Goal: Feedback & Contribution: Contribute content

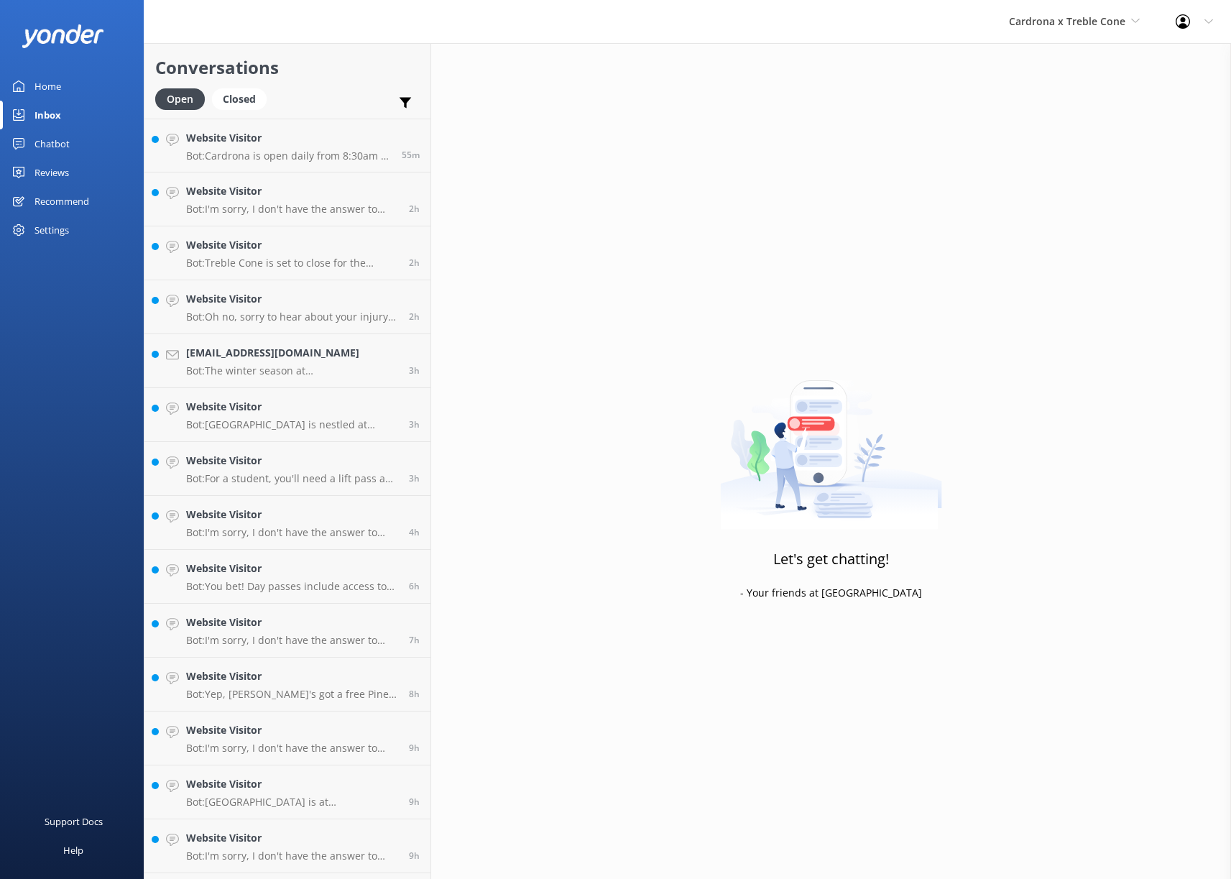
click at [61, 166] on div "Reviews" at bounding box center [52, 172] width 35 height 29
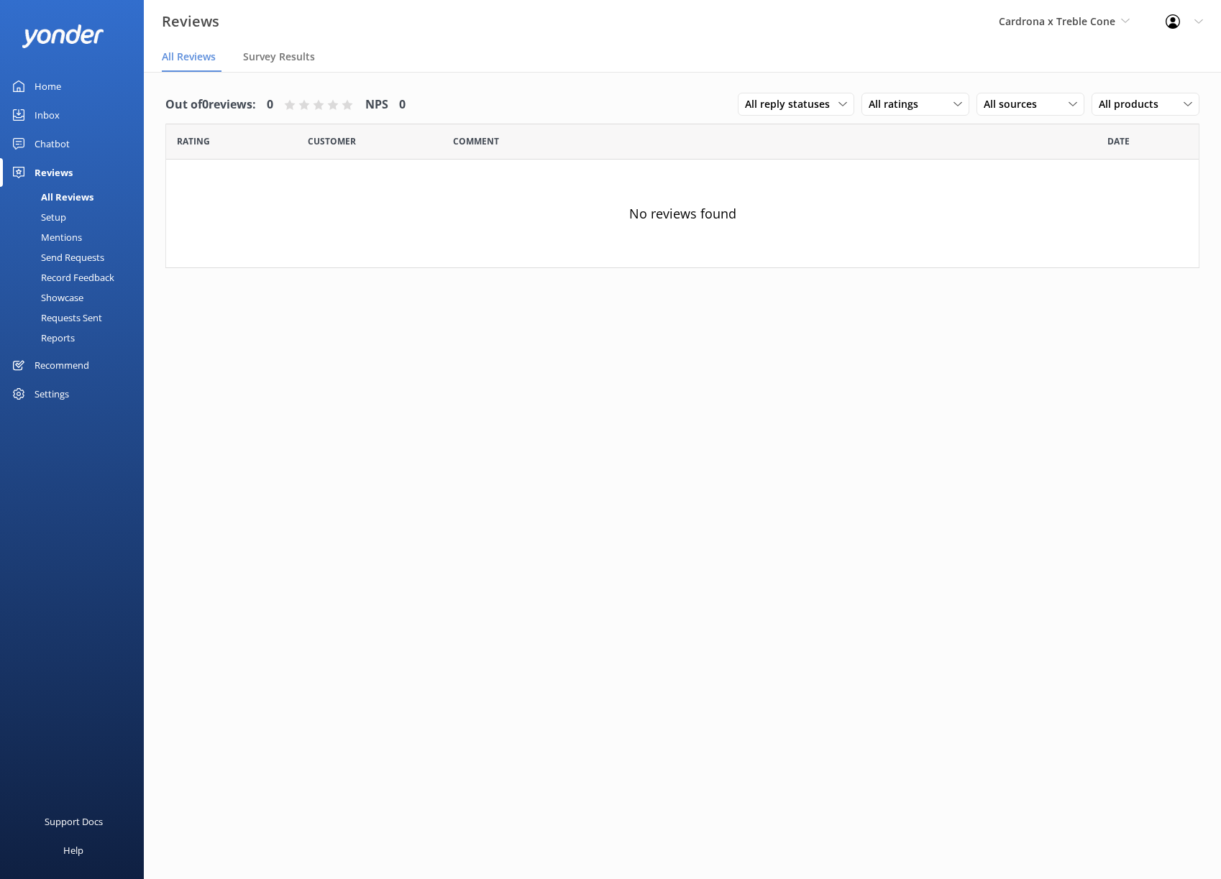
click at [54, 84] on div "Home" at bounding box center [48, 86] width 27 height 29
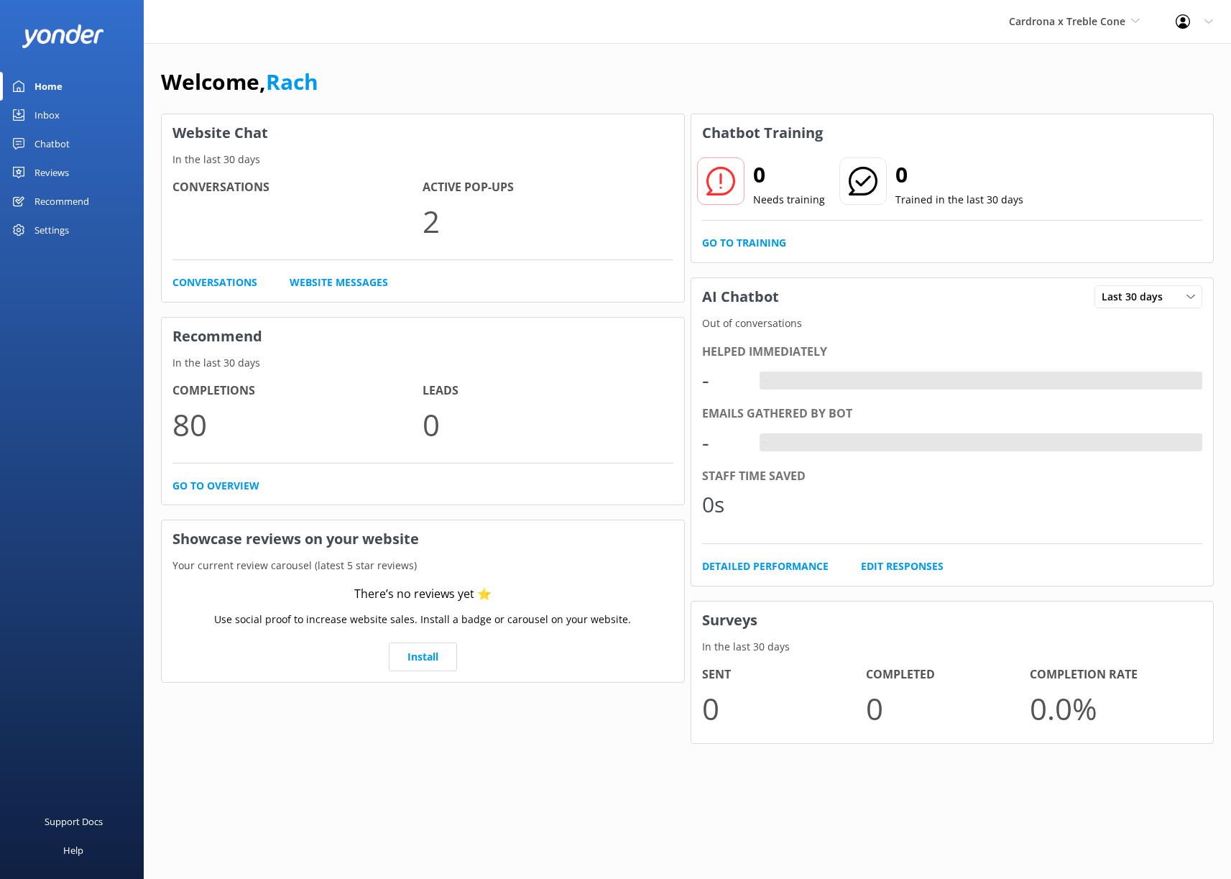
click at [56, 104] on div "Inbox" at bounding box center [47, 115] width 25 height 29
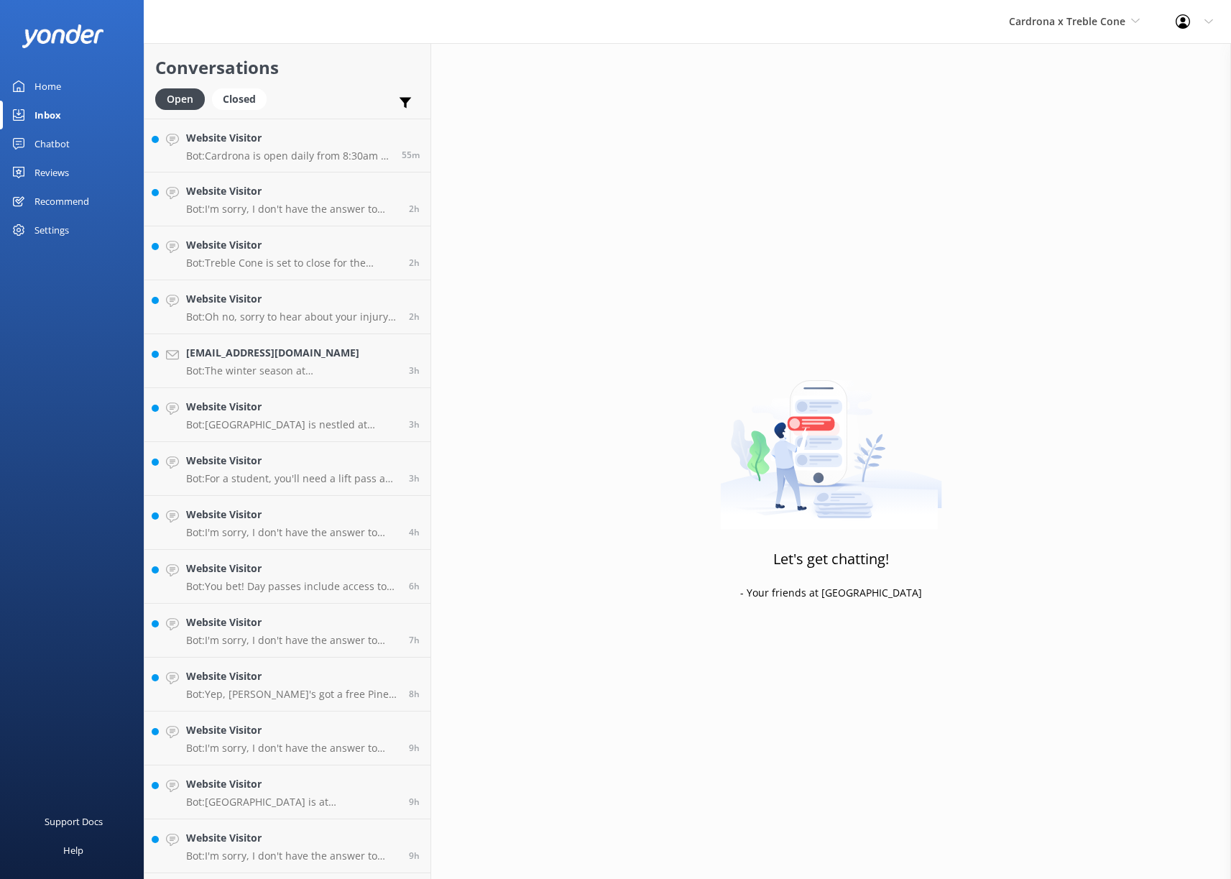
click at [37, 140] on div "Chatbot" at bounding box center [52, 143] width 35 height 29
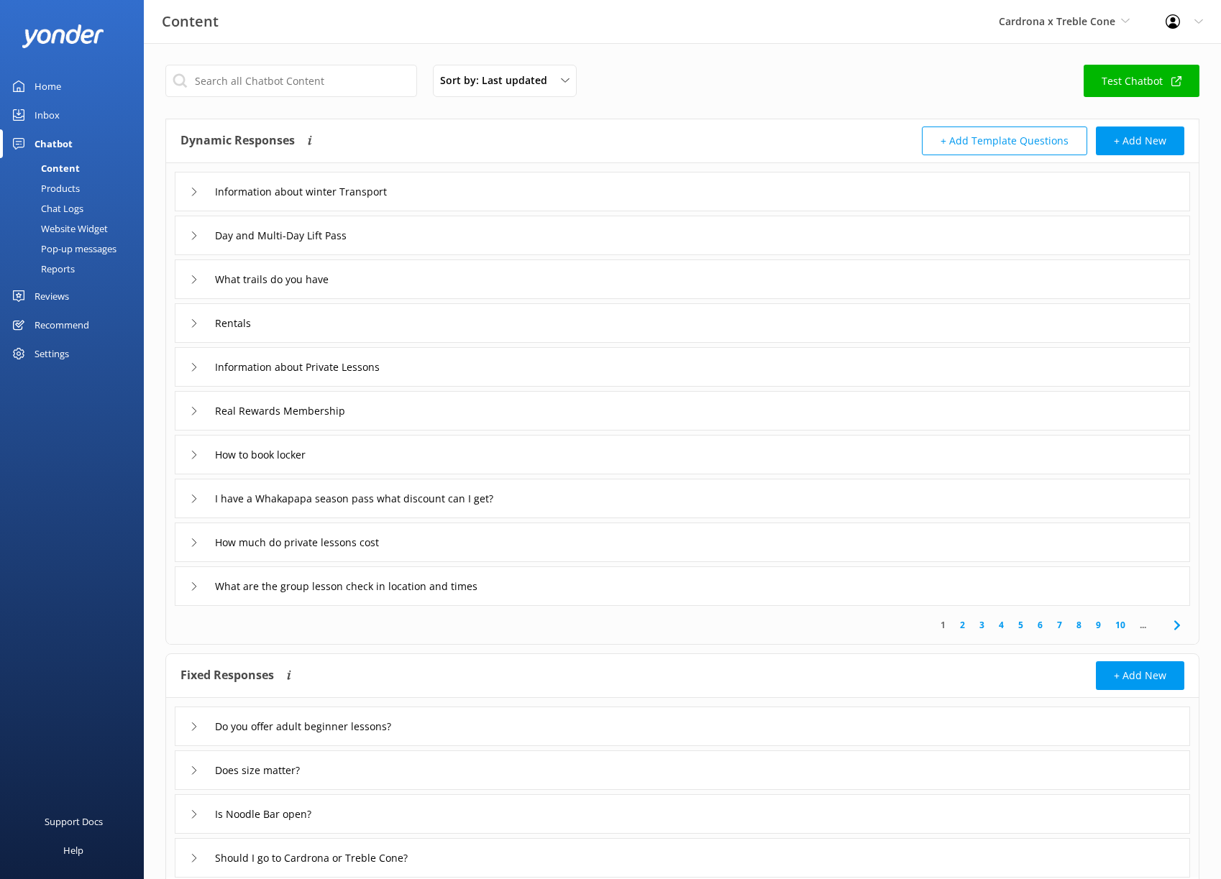
click at [47, 116] on div "Inbox" at bounding box center [47, 115] width 25 height 29
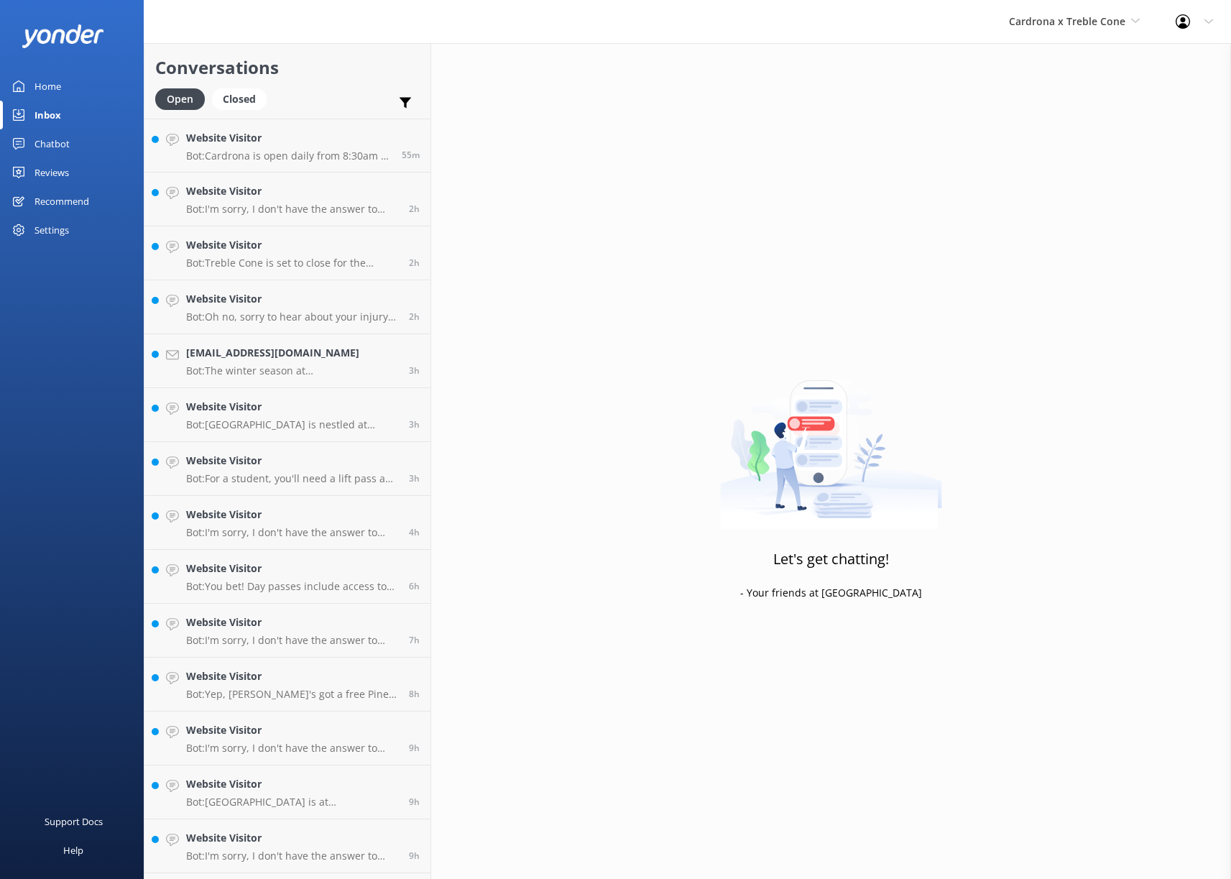
click at [51, 136] on div "Chatbot" at bounding box center [52, 143] width 35 height 29
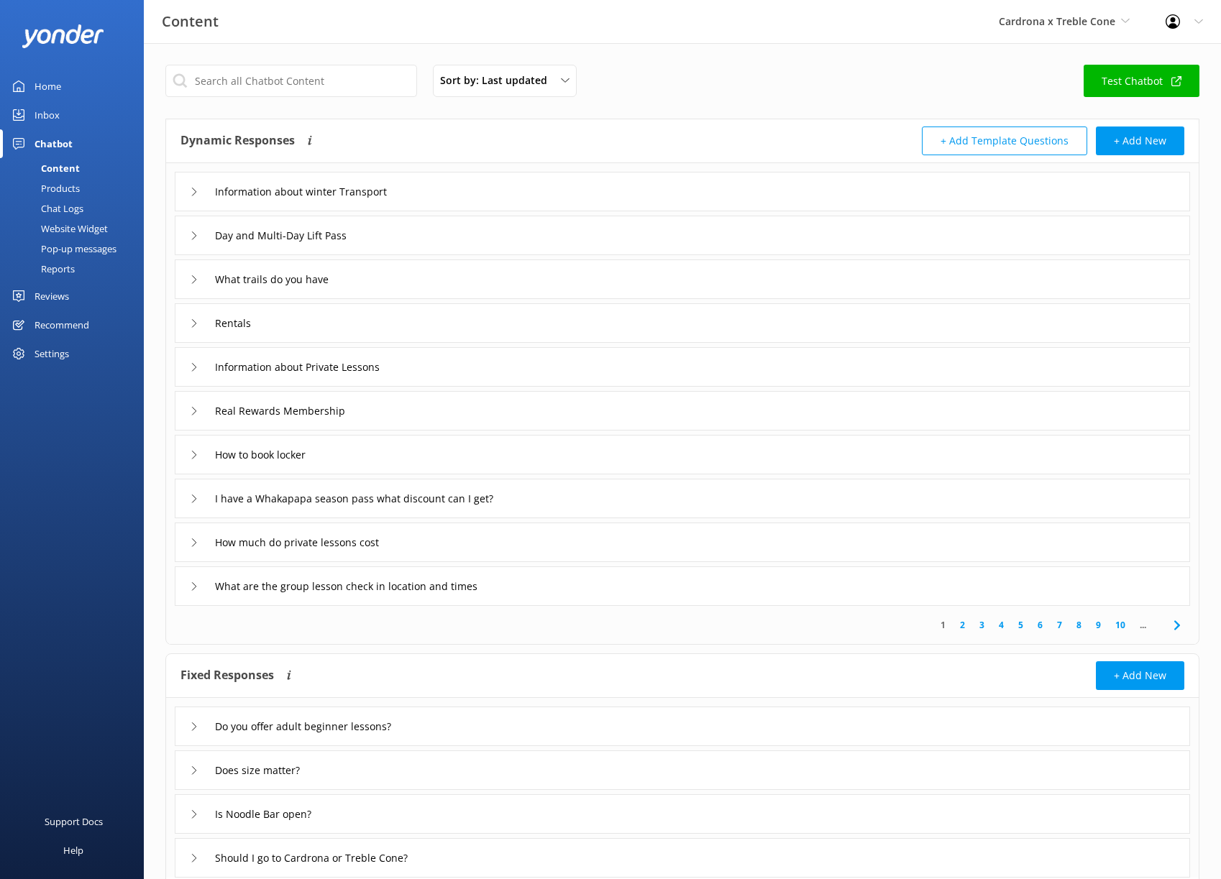
click at [50, 113] on div "Inbox" at bounding box center [47, 115] width 25 height 29
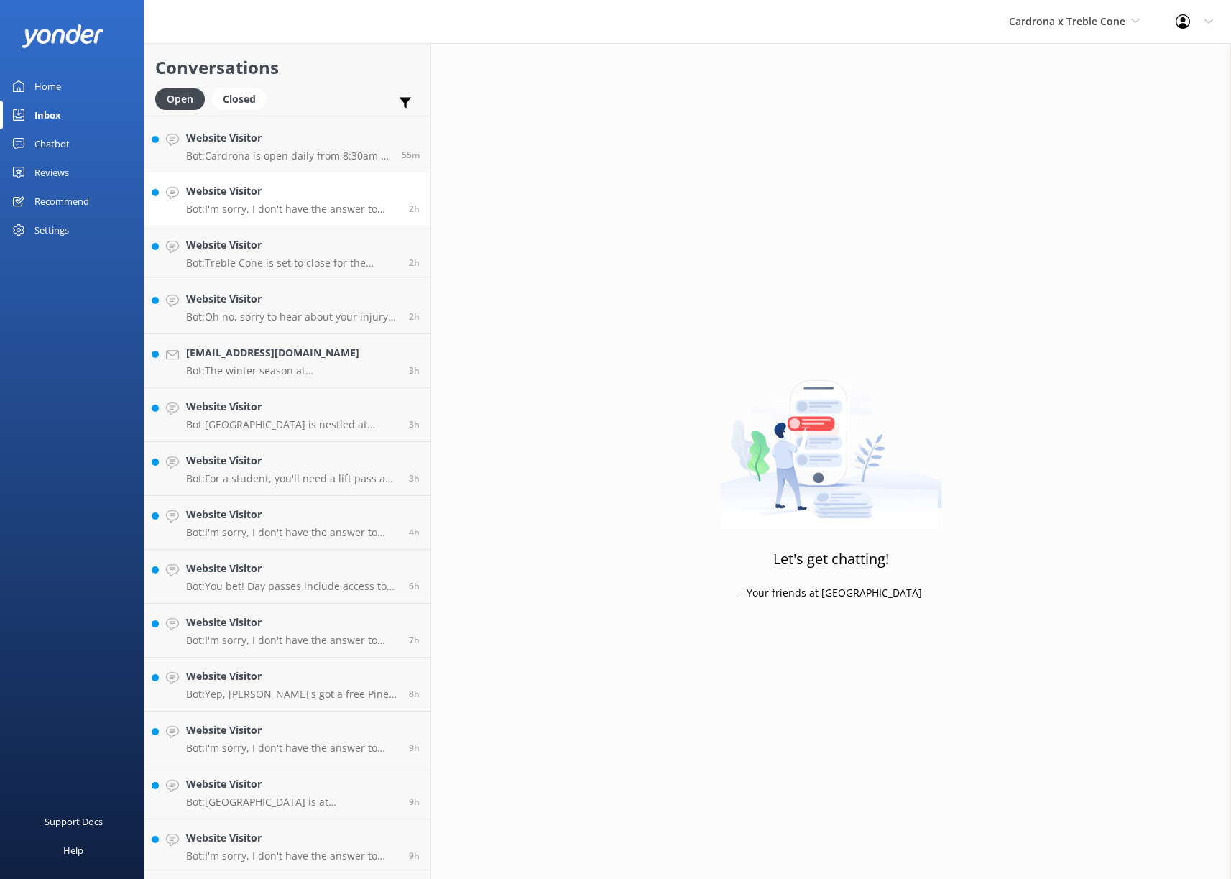
click at [300, 192] on h4 "Website Visitor" at bounding box center [292, 191] width 212 height 16
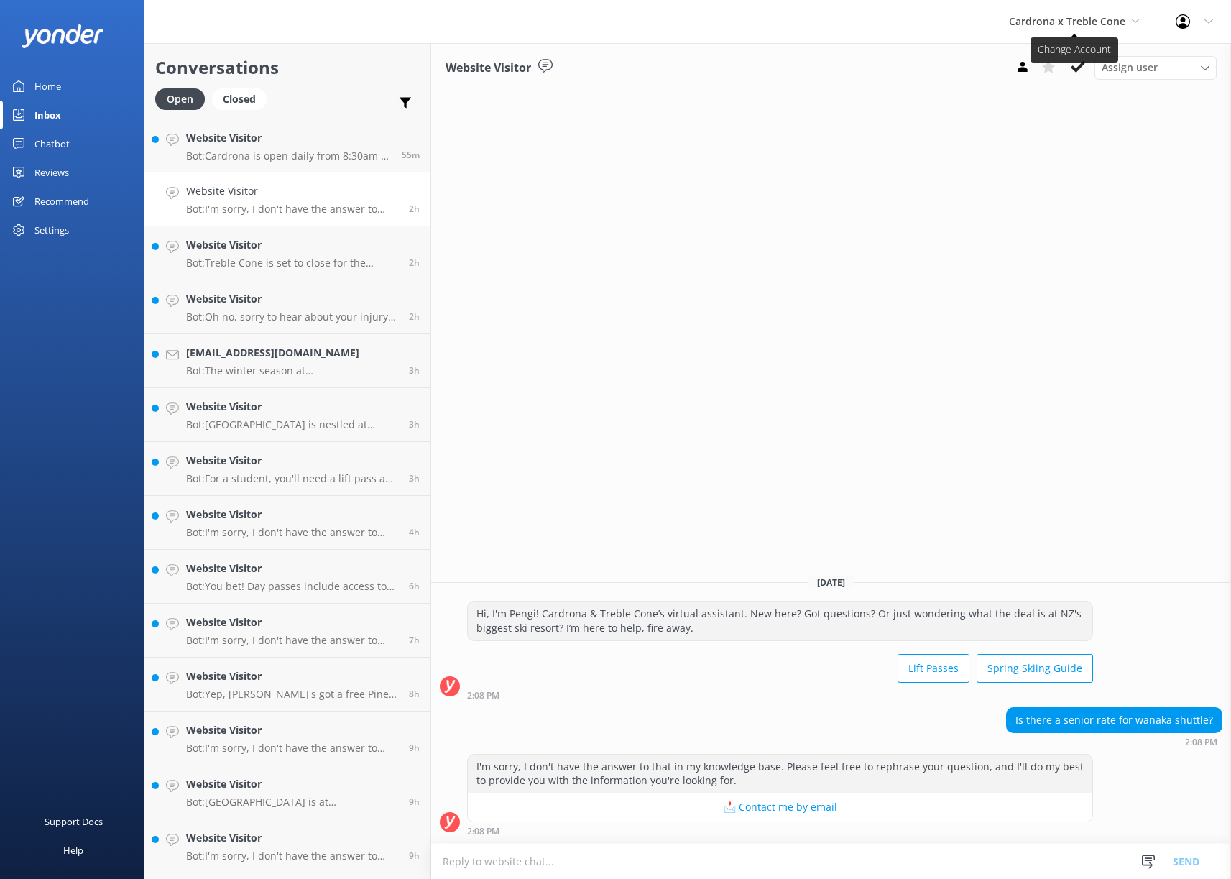
click at [1047, 24] on span "Cardrona x Treble Cone" at bounding box center [1067, 21] width 116 height 14
click at [1011, 101] on link "Real NZ" at bounding box center [1063, 95] width 144 height 35
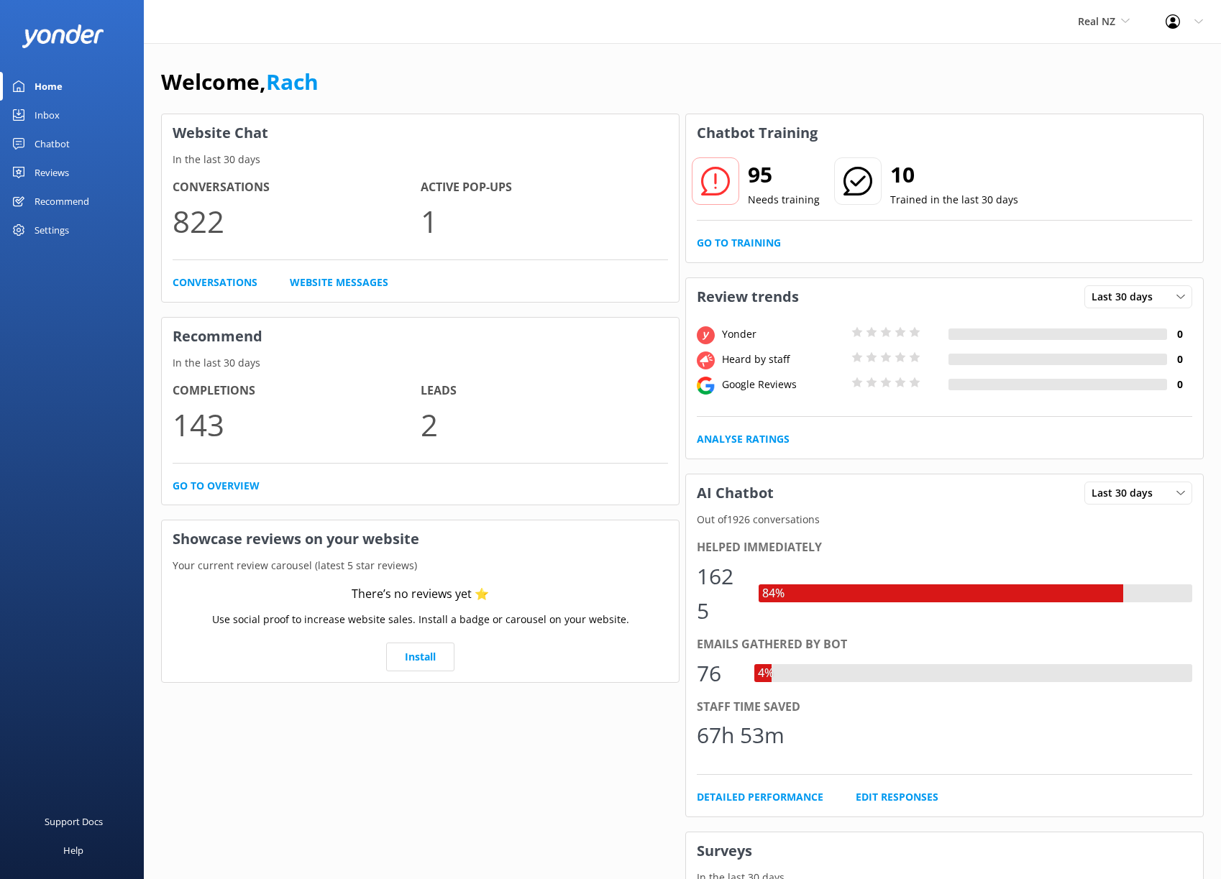
click at [58, 139] on div "Chatbot" at bounding box center [52, 143] width 35 height 29
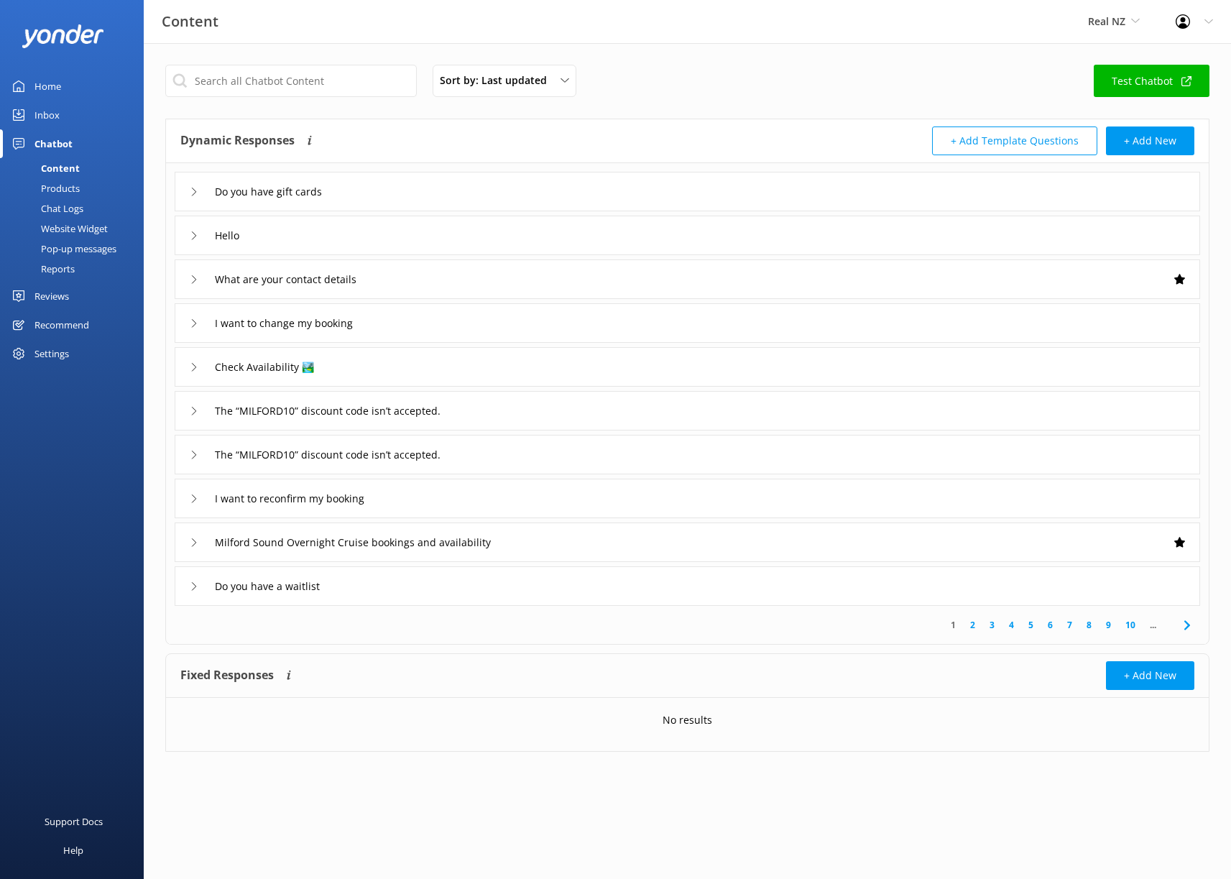
click at [48, 117] on div "Inbox" at bounding box center [47, 115] width 25 height 29
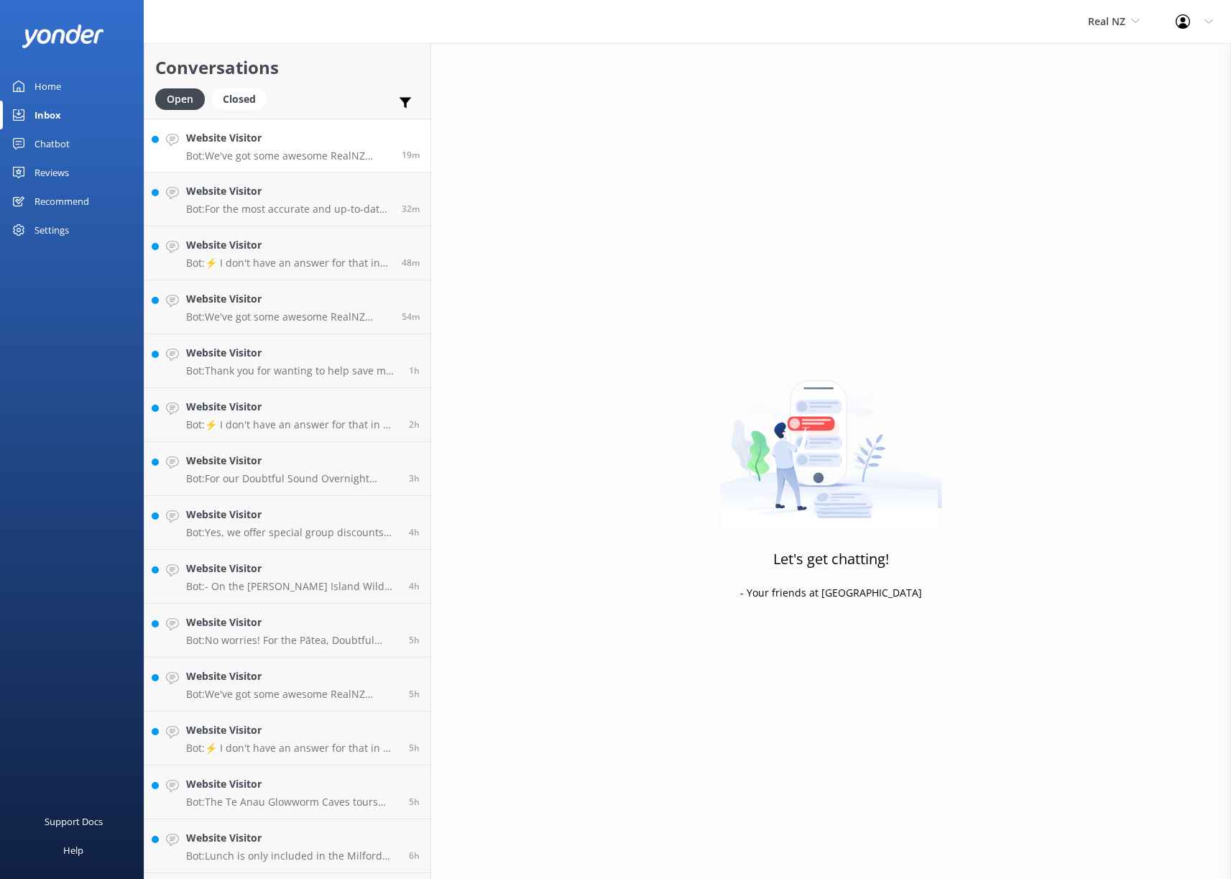
click at [311, 152] on p "Bot: We've got some awesome RealNZ specials waiting for you! Check out our late…" at bounding box center [288, 156] width 205 height 13
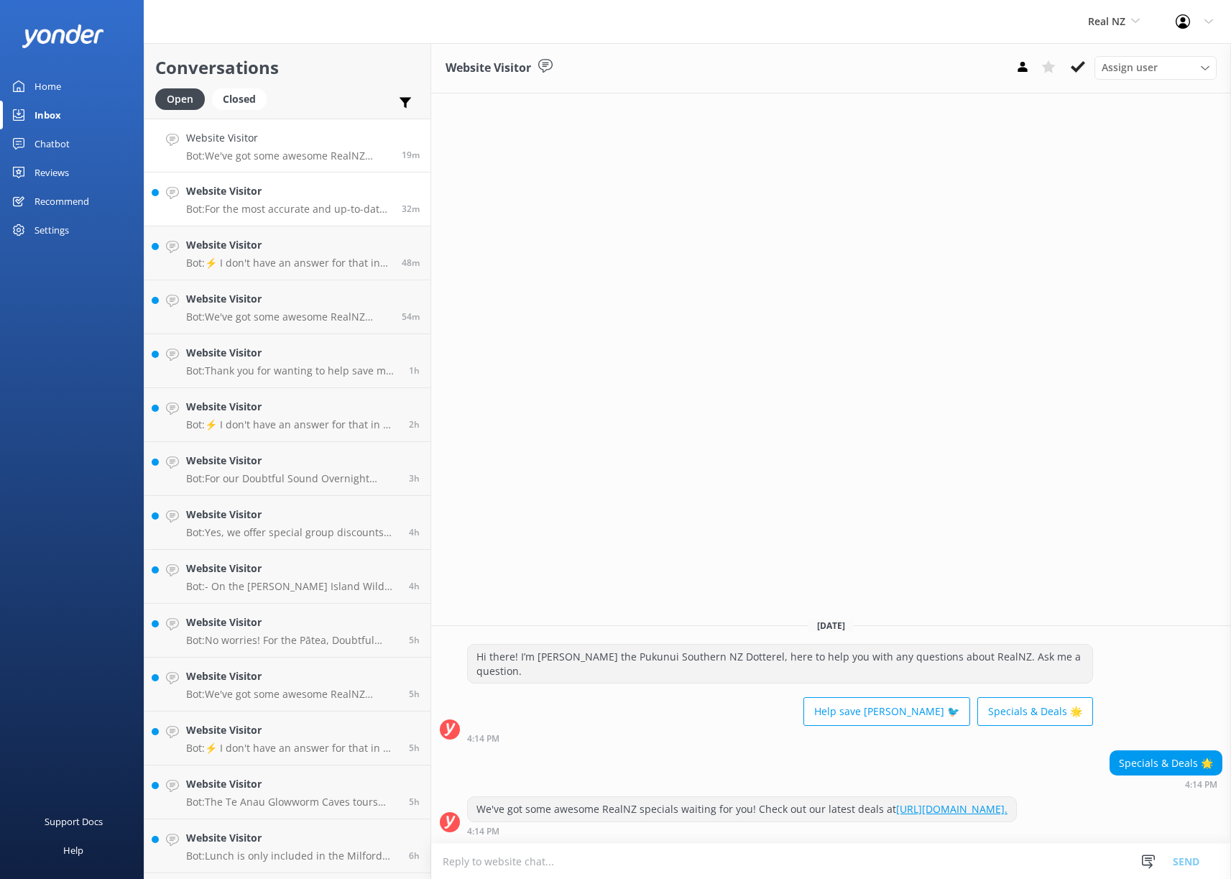
click at [291, 193] on h4 "Website Visitor" at bounding box center [288, 191] width 205 height 16
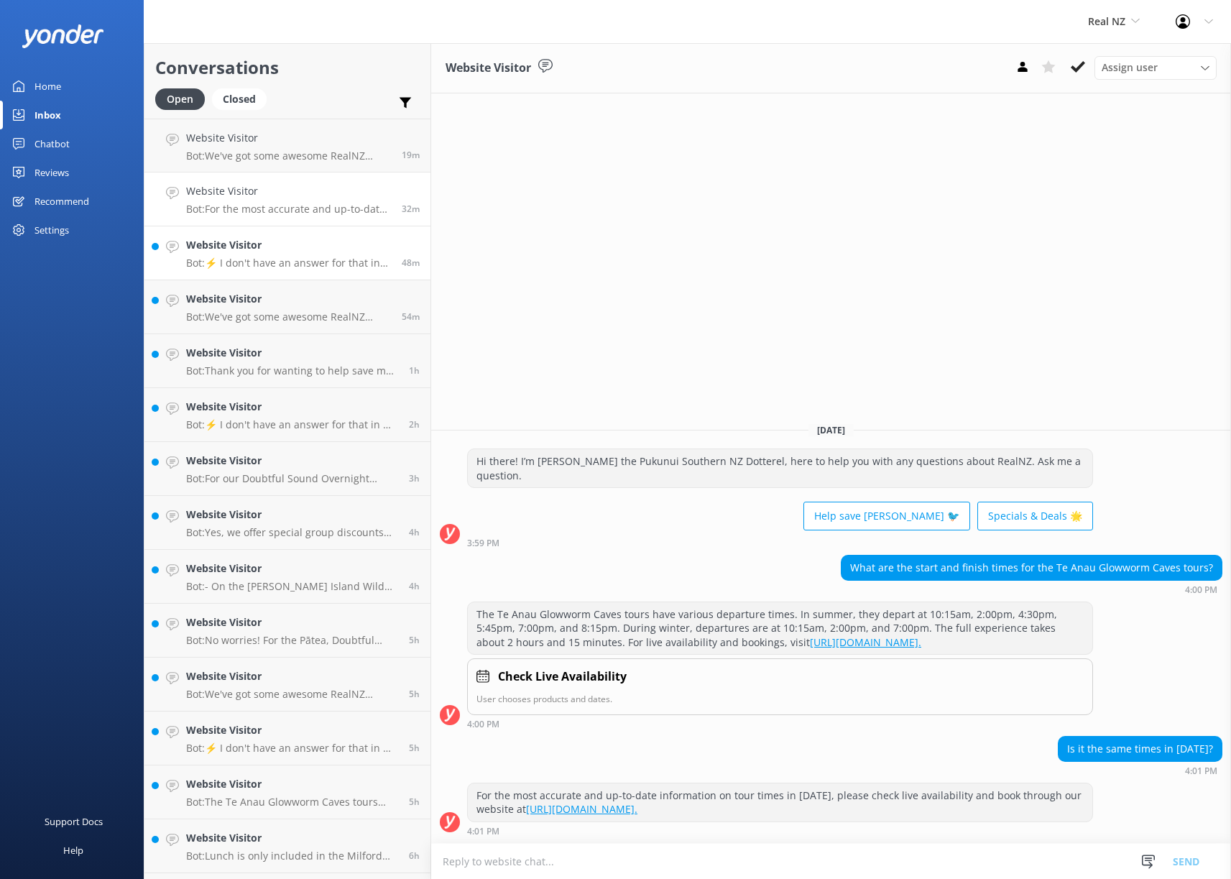
click at [282, 242] on h4 "Website Visitor" at bounding box center [288, 245] width 205 height 16
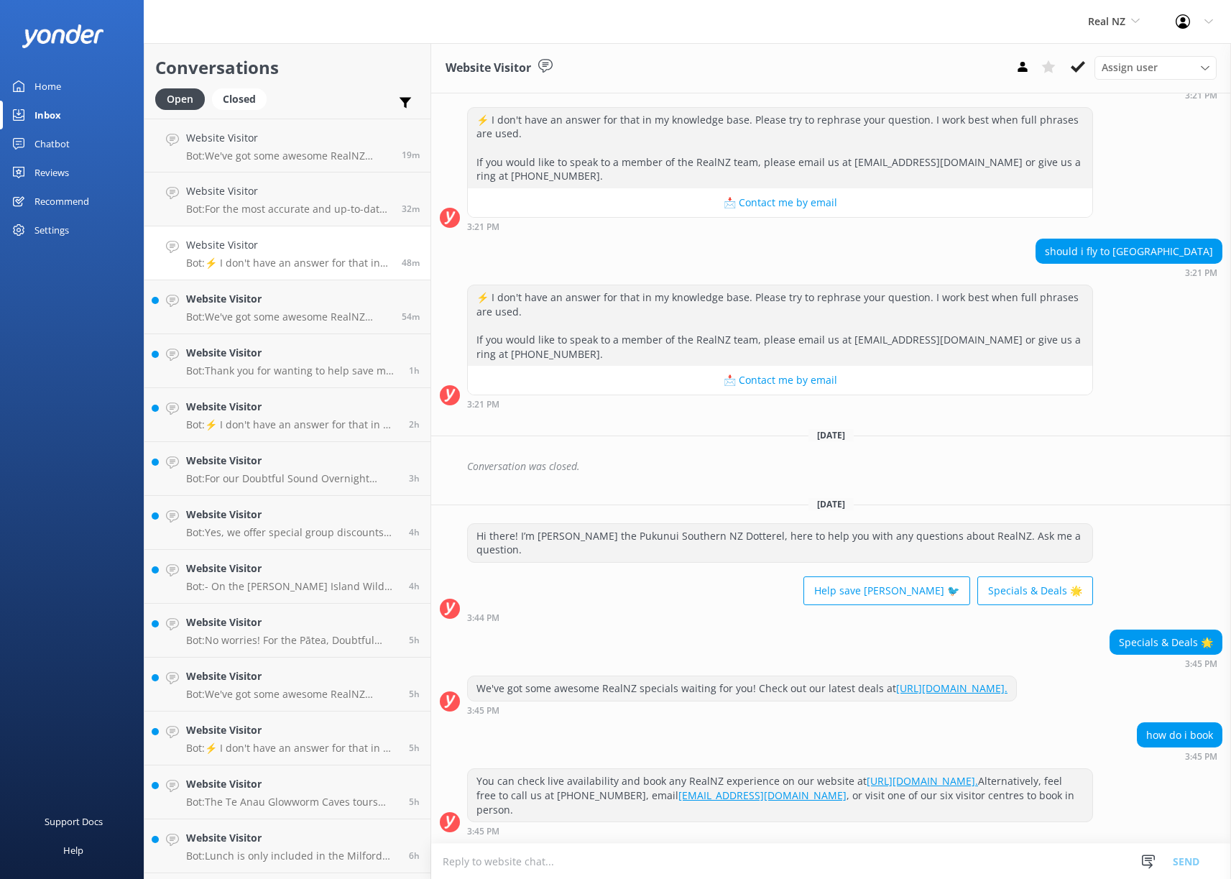
scroll to position [719, 0]
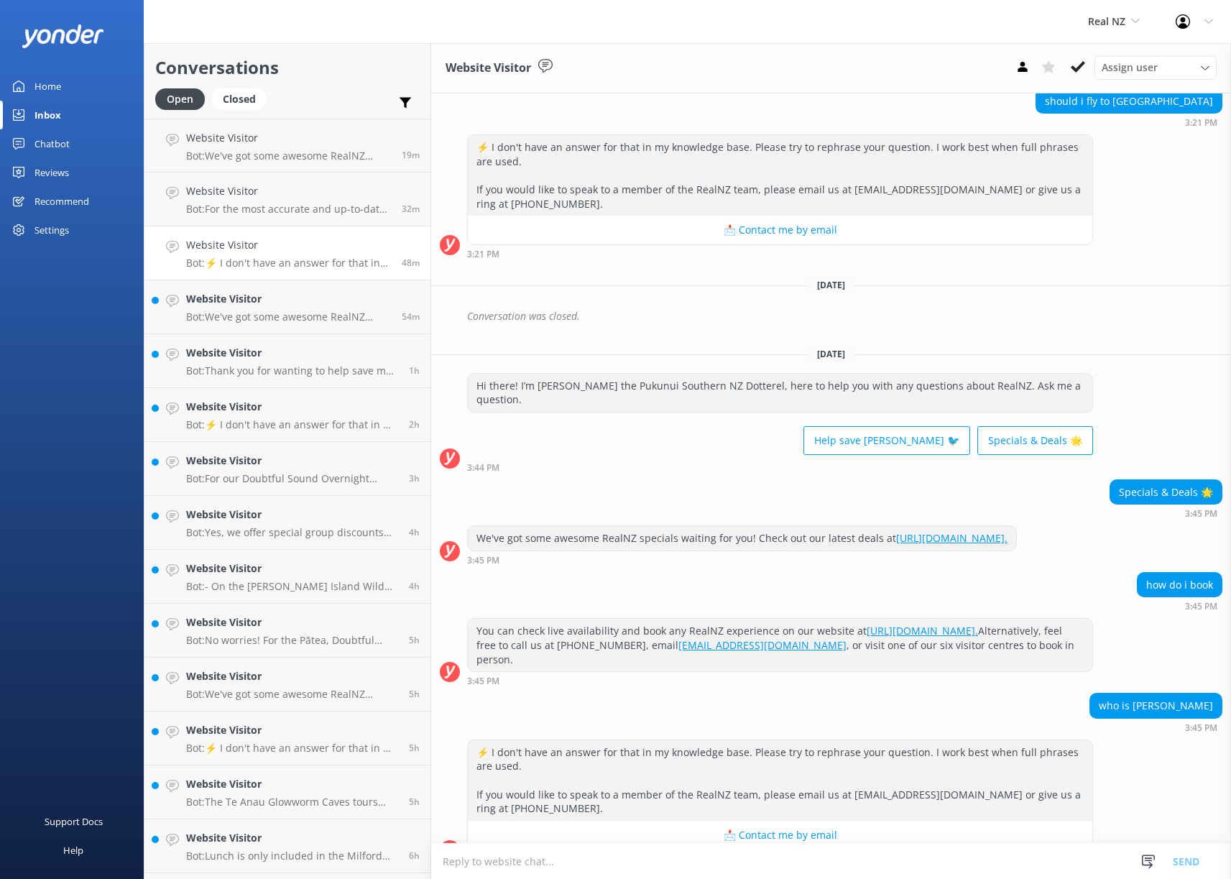
click at [1158, 694] on div "who is [PERSON_NAME]" at bounding box center [1156, 706] width 132 height 24
click at [58, 144] on div "Chatbot" at bounding box center [52, 143] width 35 height 29
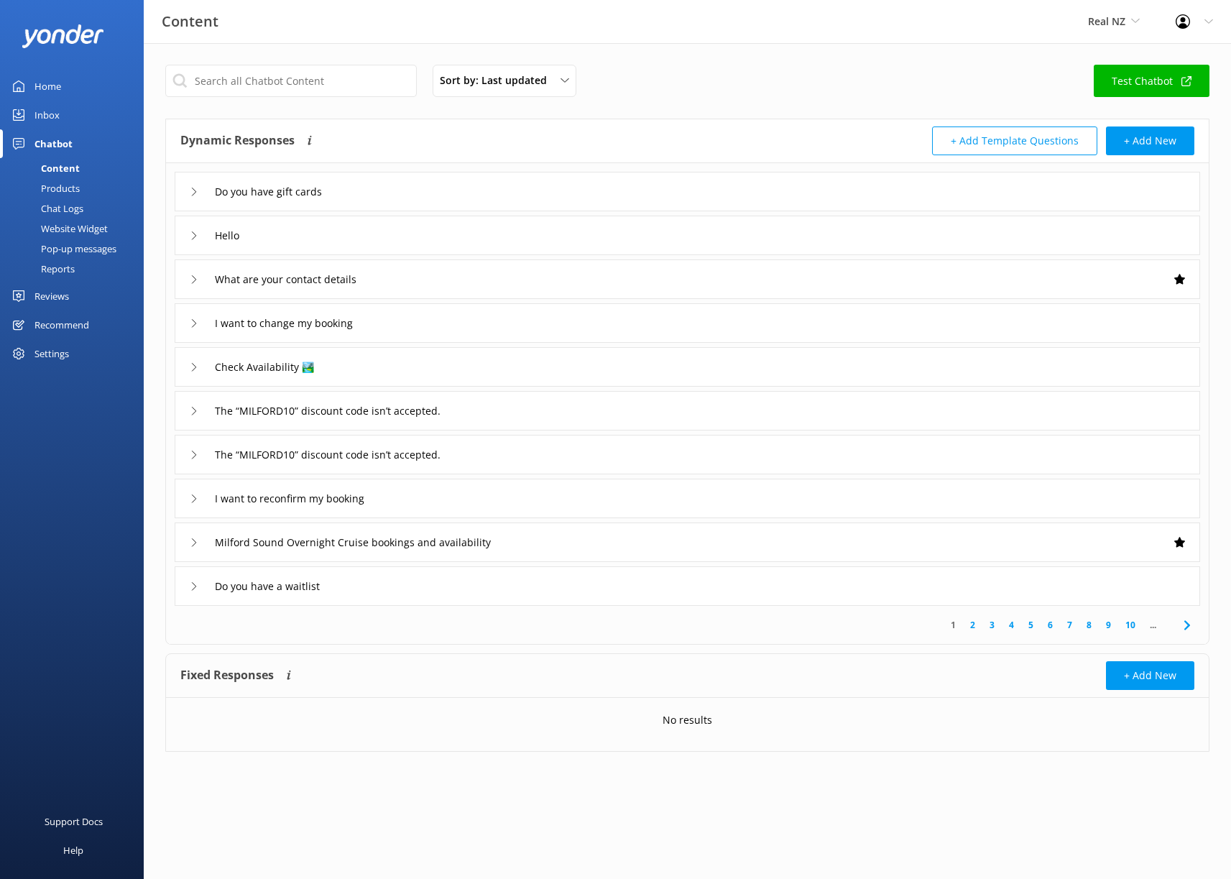
click at [58, 185] on div "Products" at bounding box center [44, 188] width 71 height 20
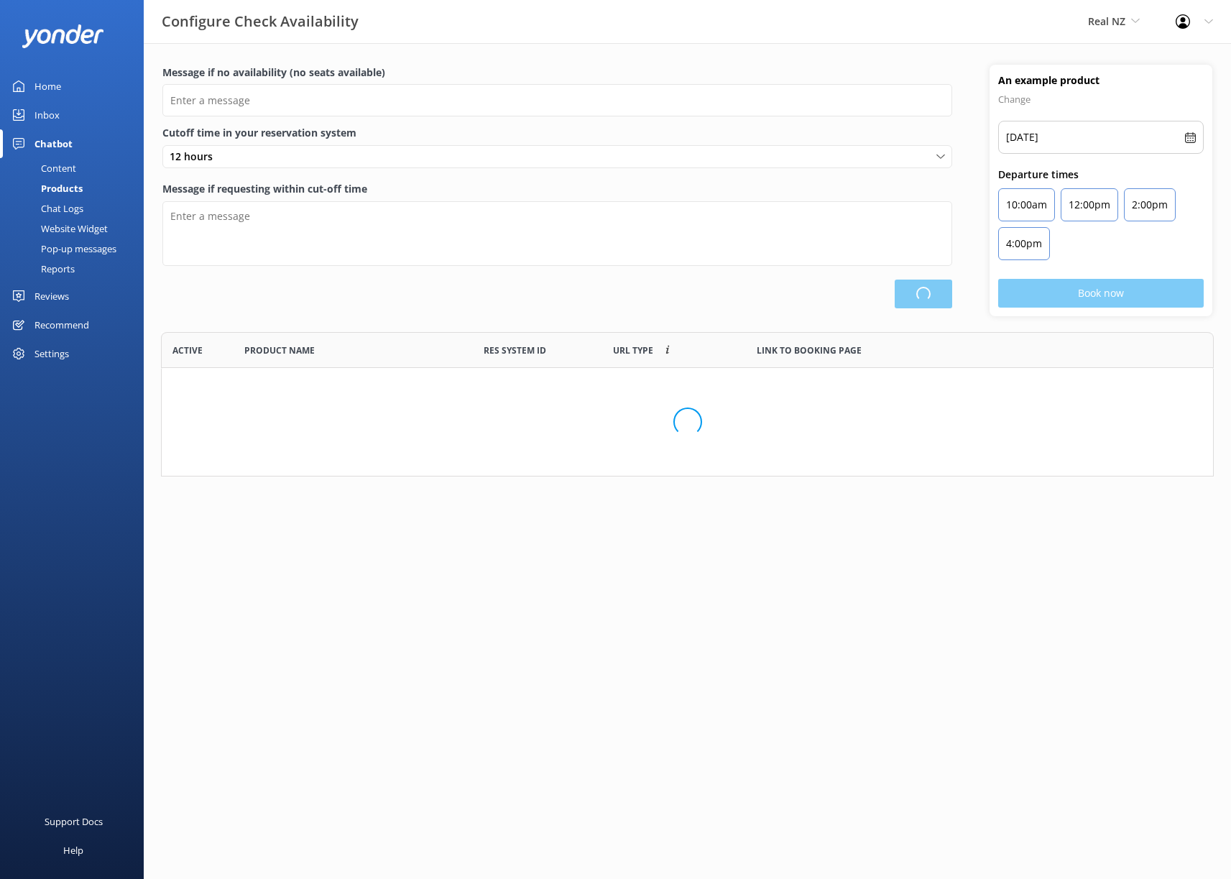
scroll to position [134, 1042]
type input "There are no seats available, please check an alternative day"
type textarea "Our online booking system closes {hours} prior to departure. Please contact us …"
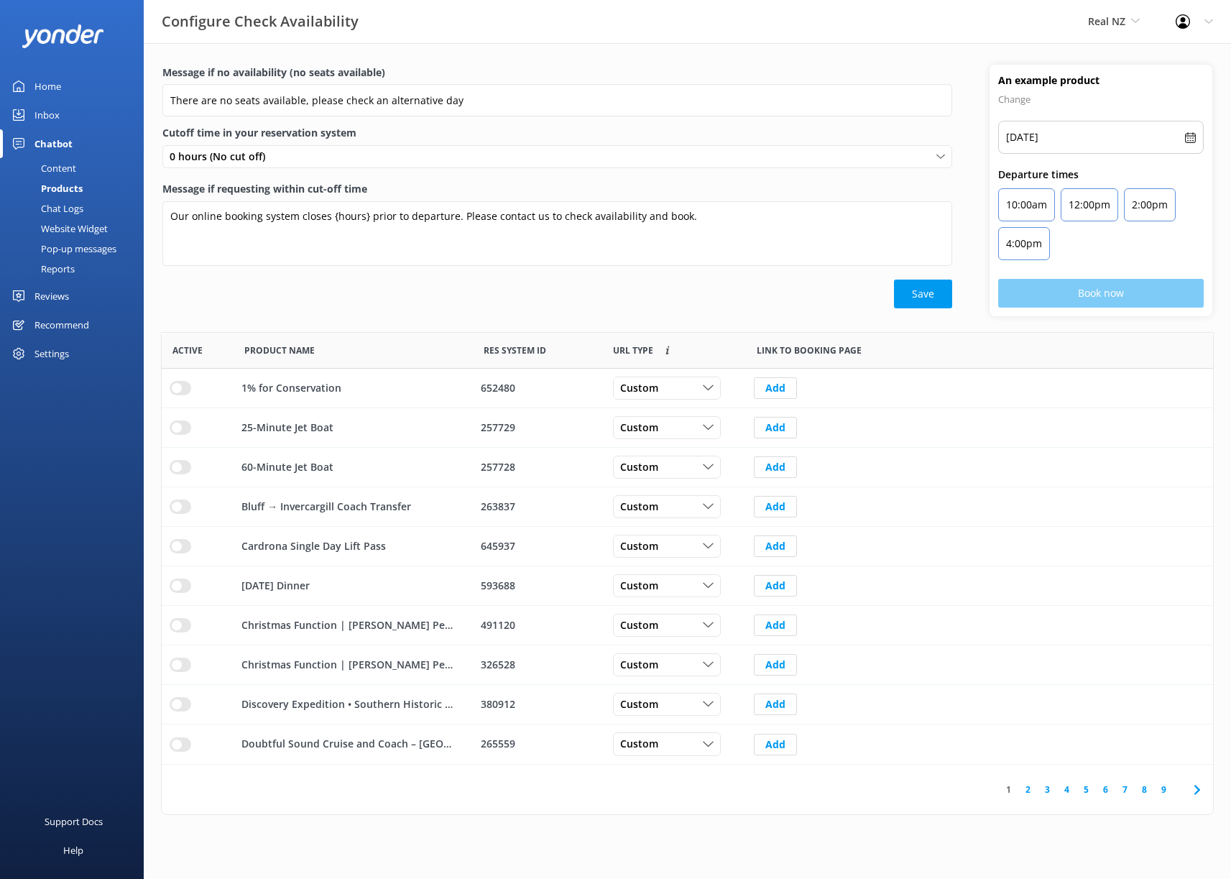
scroll to position [421, 1041]
click at [68, 166] on div "Content" at bounding box center [43, 168] width 68 height 20
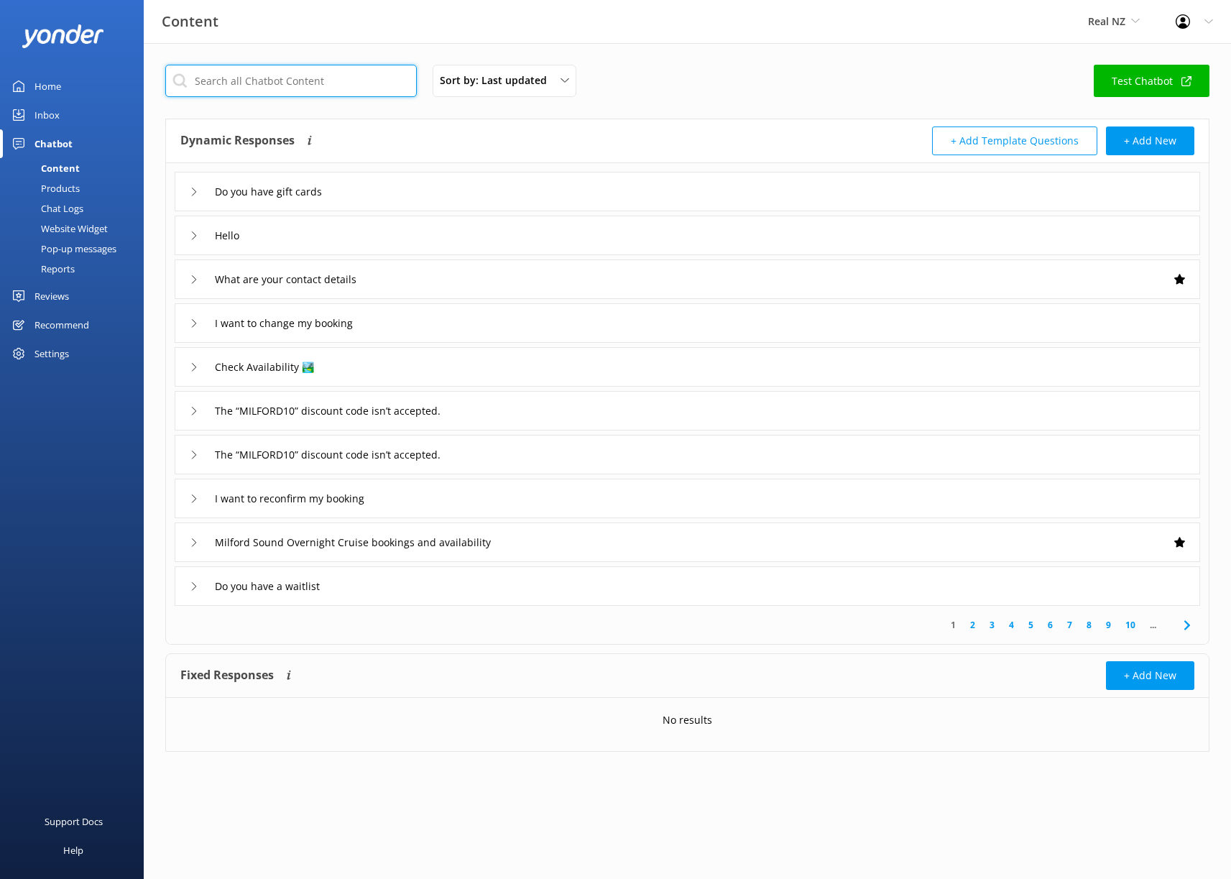
click at [359, 83] on input "text" at bounding box center [291, 81] width 252 height 32
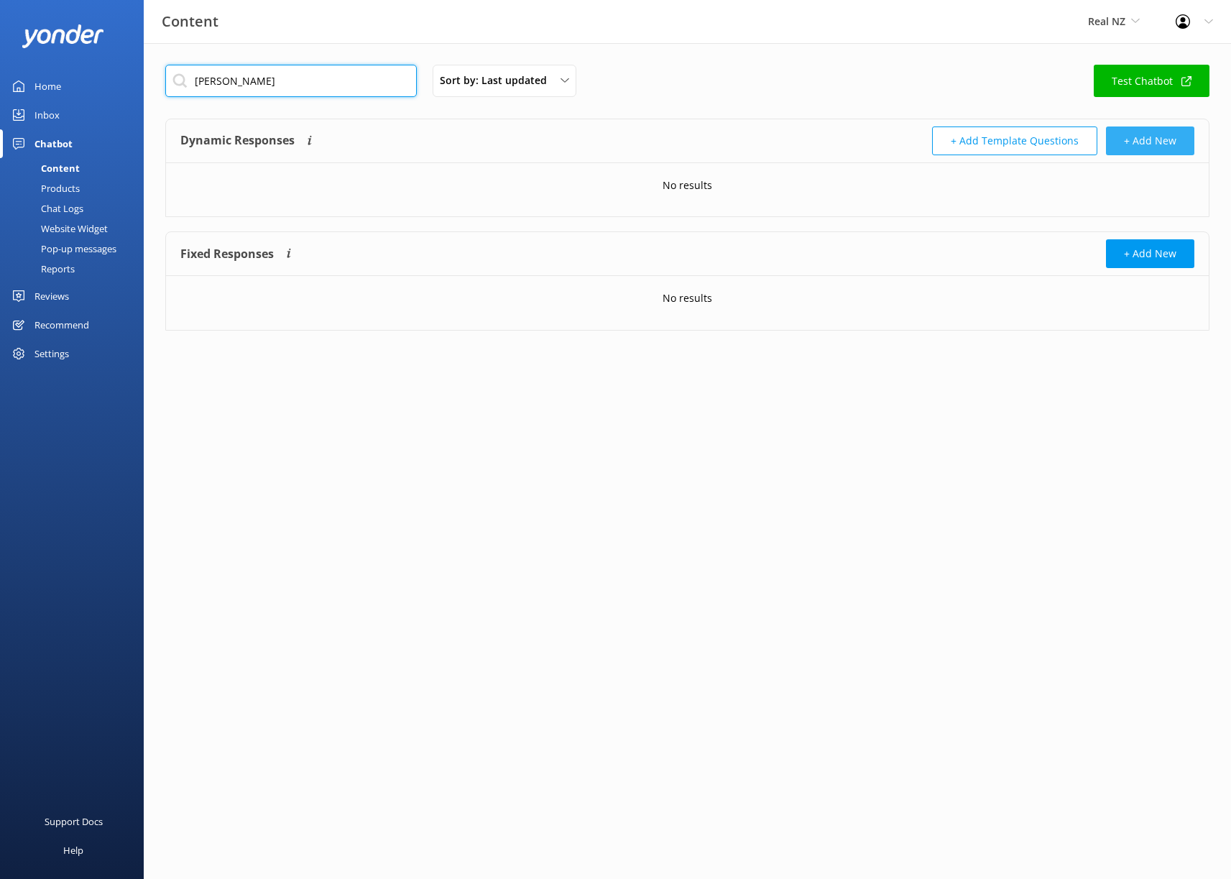
type input "[PERSON_NAME]"
click at [1153, 139] on button "+ Add New" at bounding box center [1150, 141] width 88 height 29
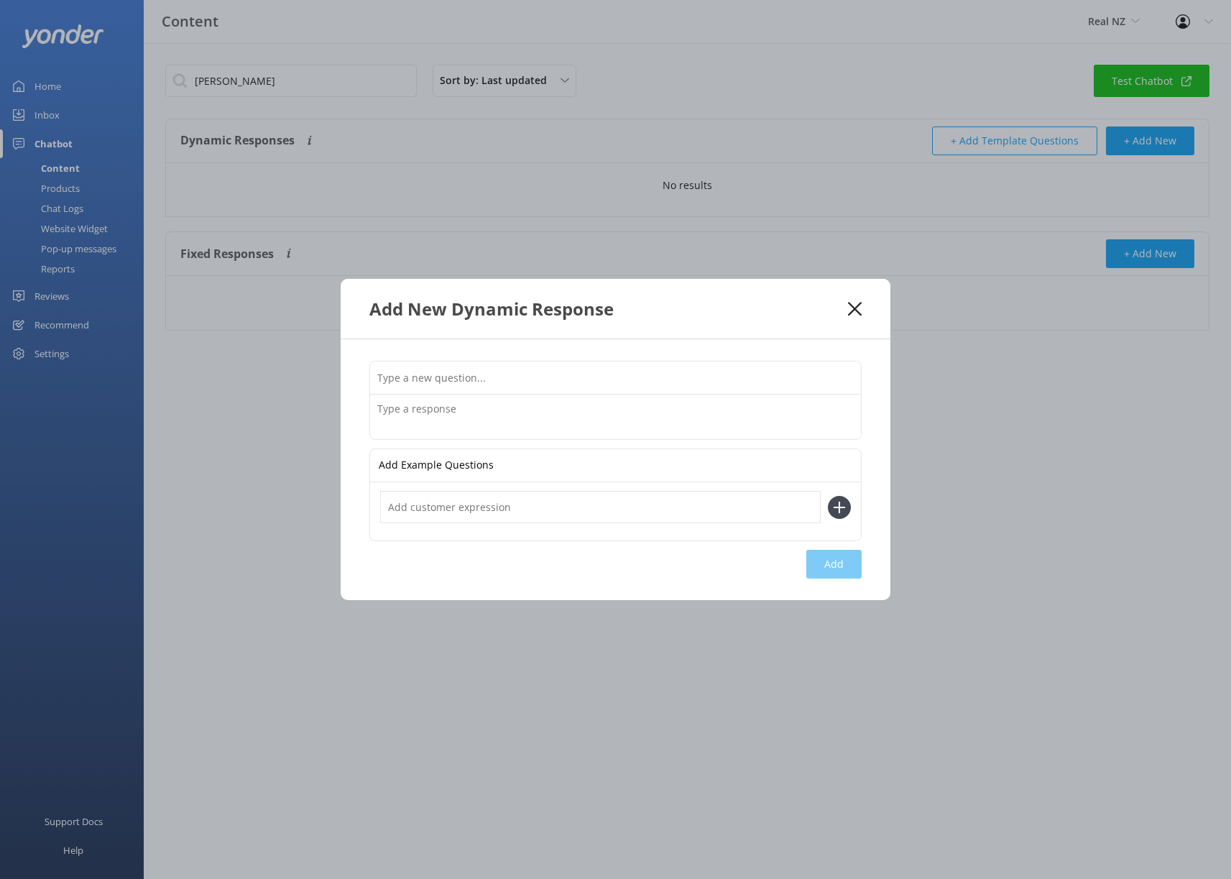
click at [450, 376] on input "text" at bounding box center [615, 378] width 491 height 32
type input "S"
type input "Who is [PERSON_NAME]"
click at [441, 418] on textarea at bounding box center [615, 417] width 491 height 45
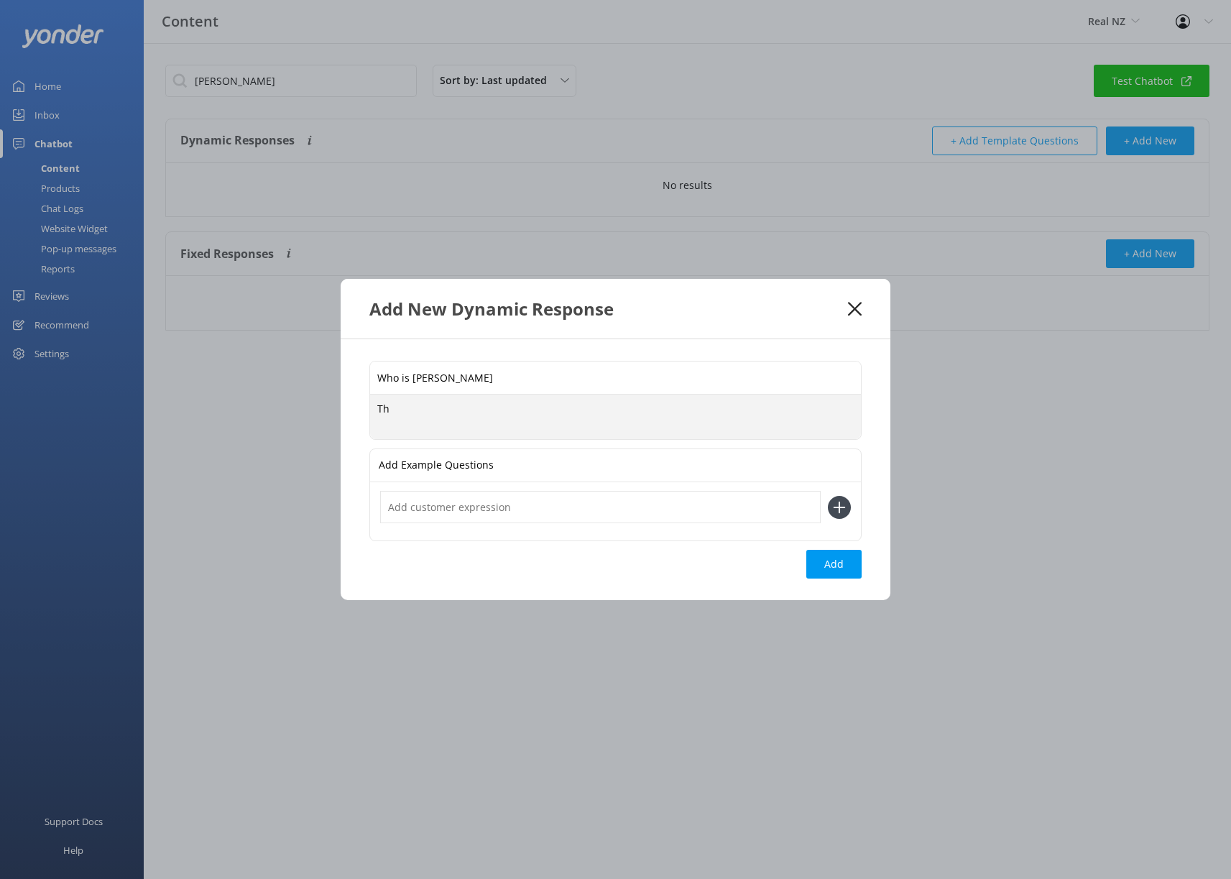
type textarea "T"
type textarea "[PERSON_NAME] is our Chief Customer and Sales Officer. He loves [PERSON_NAME]"
click at [489, 372] on input "Who is [PERSON_NAME]" at bounding box center [615, 378] width 491 height 32
type input "Who is [PERSON_NAME]"
click at [690, 422] on textarea "[PERSON_NAME] is our Chief Customer and Sales Officer. He loves [PERSON_NAME]" at bounding box center [615, 417] width 491 height 45
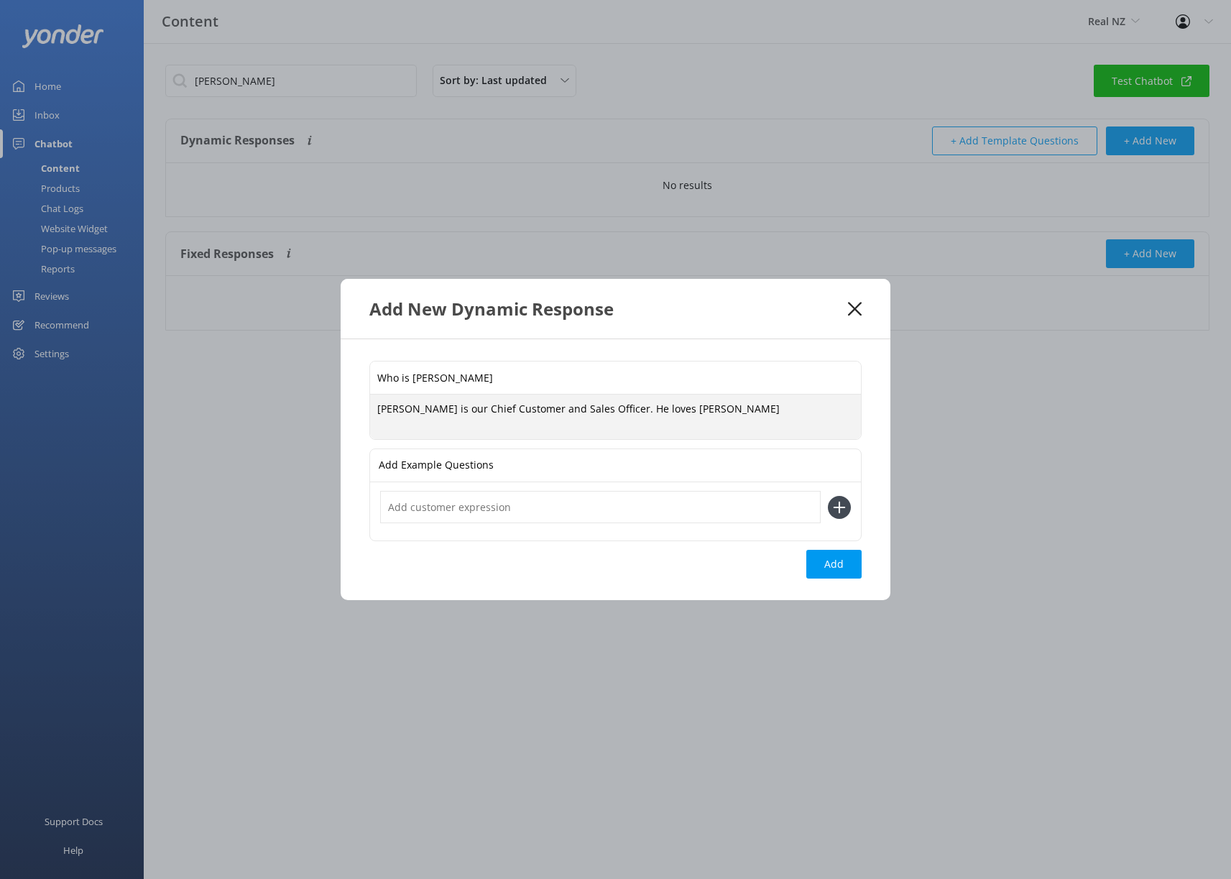
drag, startPoint x: 646, startPoint y: 415, endPoint x: 610, endPoint y: 415, distance: 35.9
click at [610, 415] on textarea "[PERSON_NAME] is our Chief Customer and Sales Officer. He loves [PERSON_NAME]" at bounding box center [615, 417] width 491 height 45
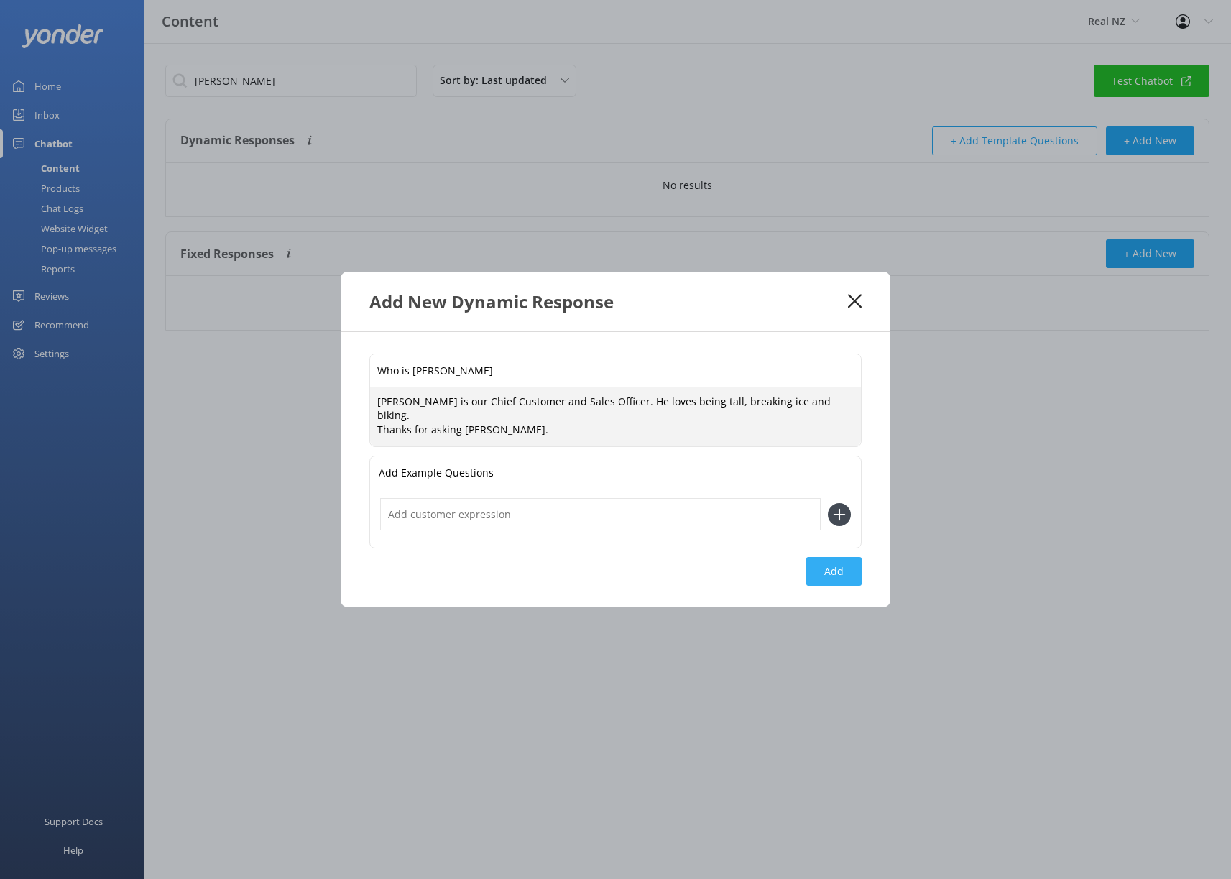
type textarea "[PERSON_NAME] is our Chief Customer and Sales Officer. He loves being tall, bre…"
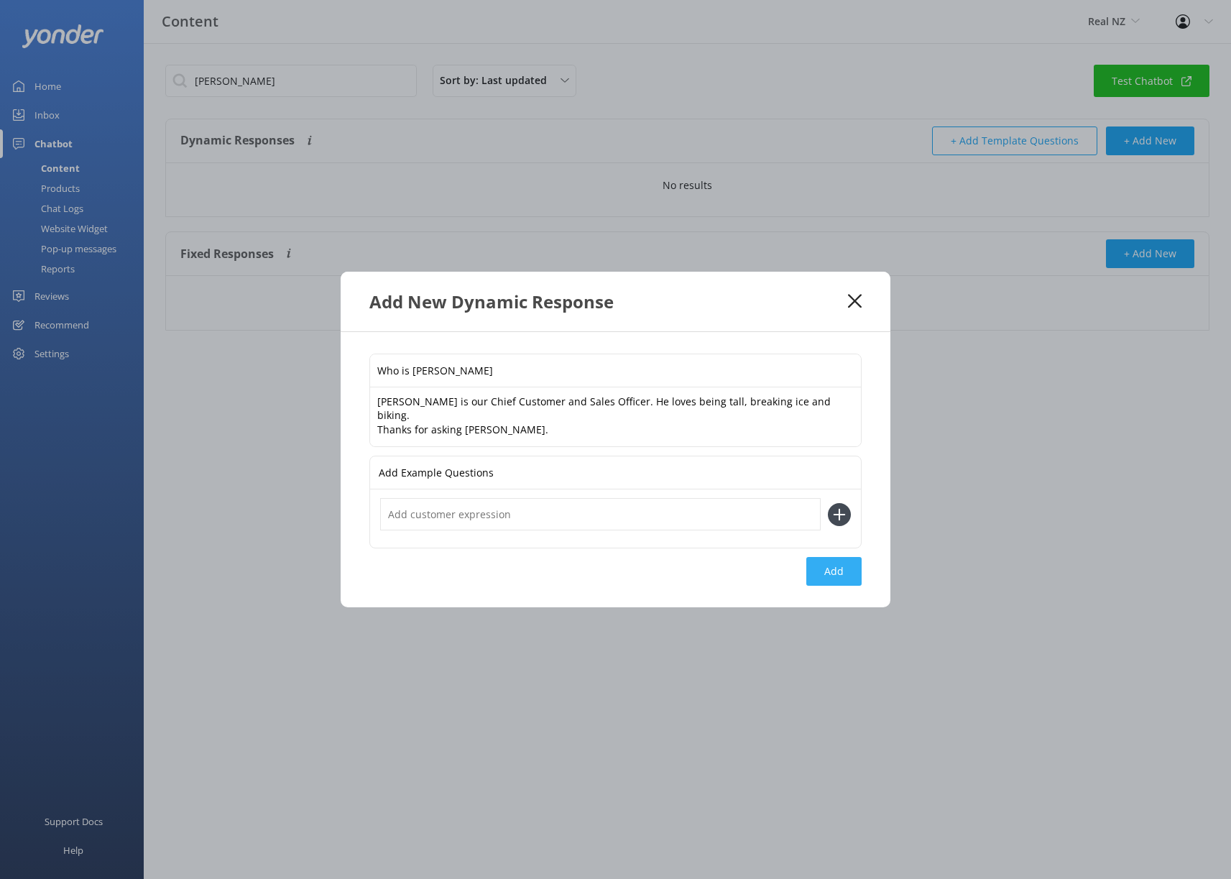
click at [838, 565] on button "Add" at bounding box center [834, 571] width 55 height 29
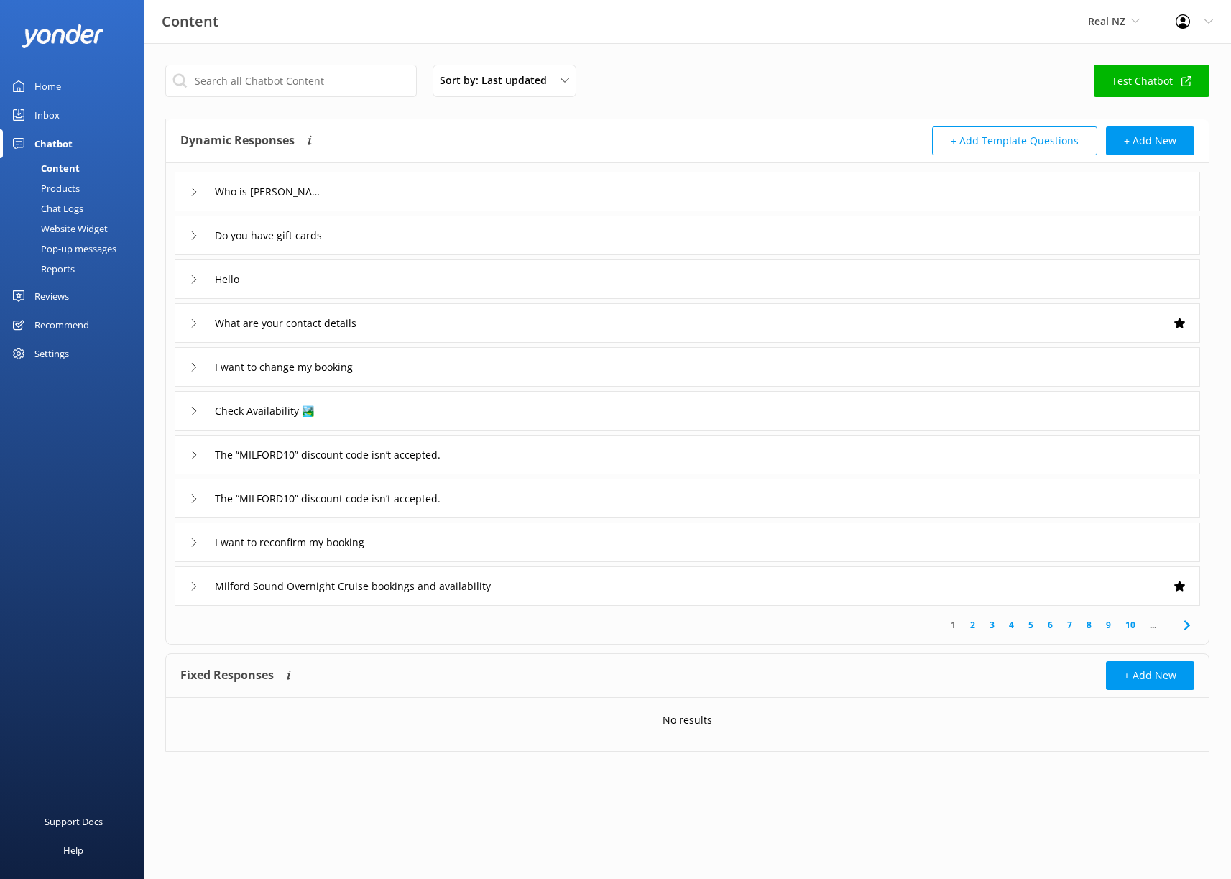
click at [192, 194] on icon at bounding box center [194, 192] width 9 height 9
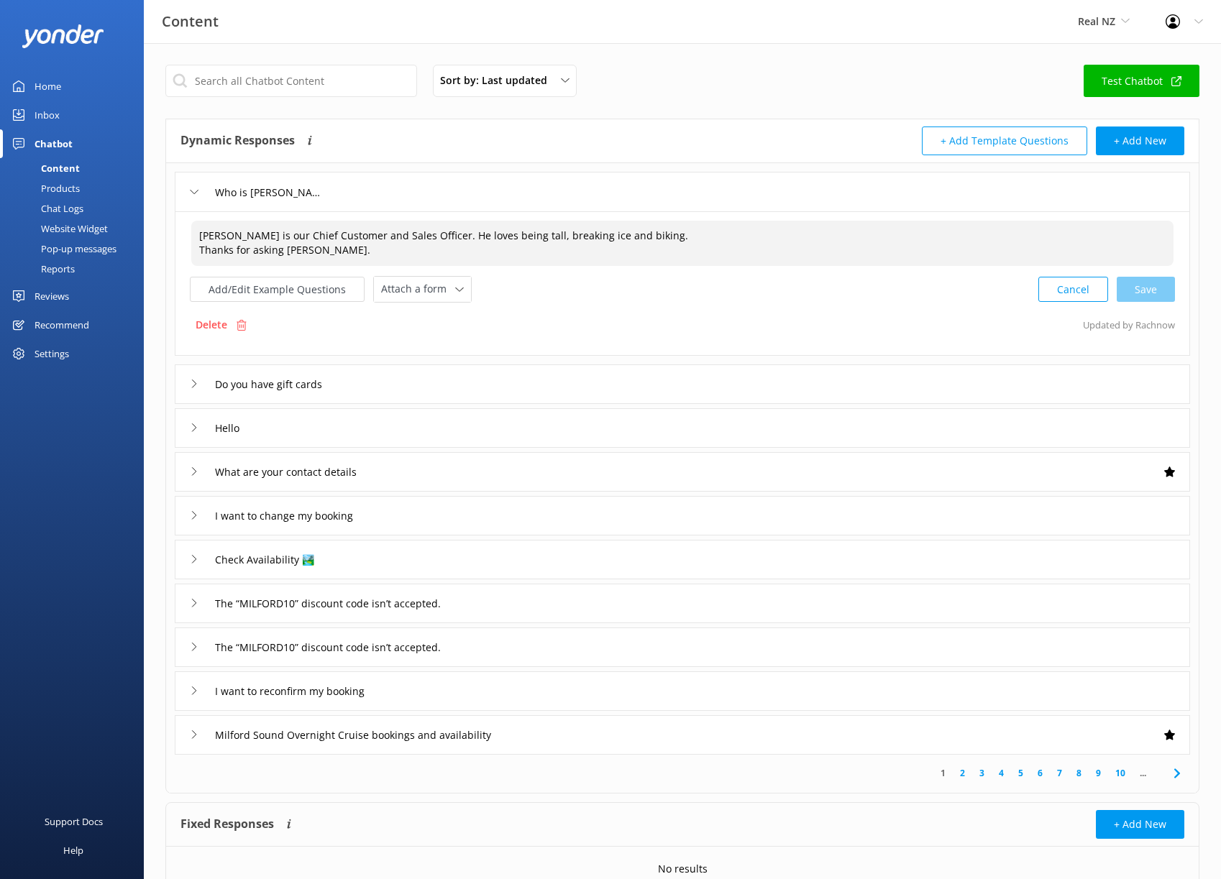
click at [403, 256] on textarea "[PERSON_NAME] is our Chief Customer and Sales Officer. He loves being tall, bre…" at bounding box center [682, 243] width 982 height 45
click at [497, 244] on textarea "[PERSON_NAME] is our Chief Customer and Sales Officer. He loves being tall, bre…" at bounding box center [682, 243] width 982 height 45
click at [515, 239] on textarea "[PERSON_NAME] is our Chief Customer and Sales Officer. He loves being tall, bre…" at bounding box center [682, 243] width 982 height 45
drag, startPoint x: 562, startPoint y: 236, endPoint x: 504, endPoint y: 237, distance: 58.2
click at [504, 237] on textarea "[PERSON_NAME] is our Chief Customer and Sales Officer. He loves being tall, bre…" at bounding box center [682, 243] width 982 height 45
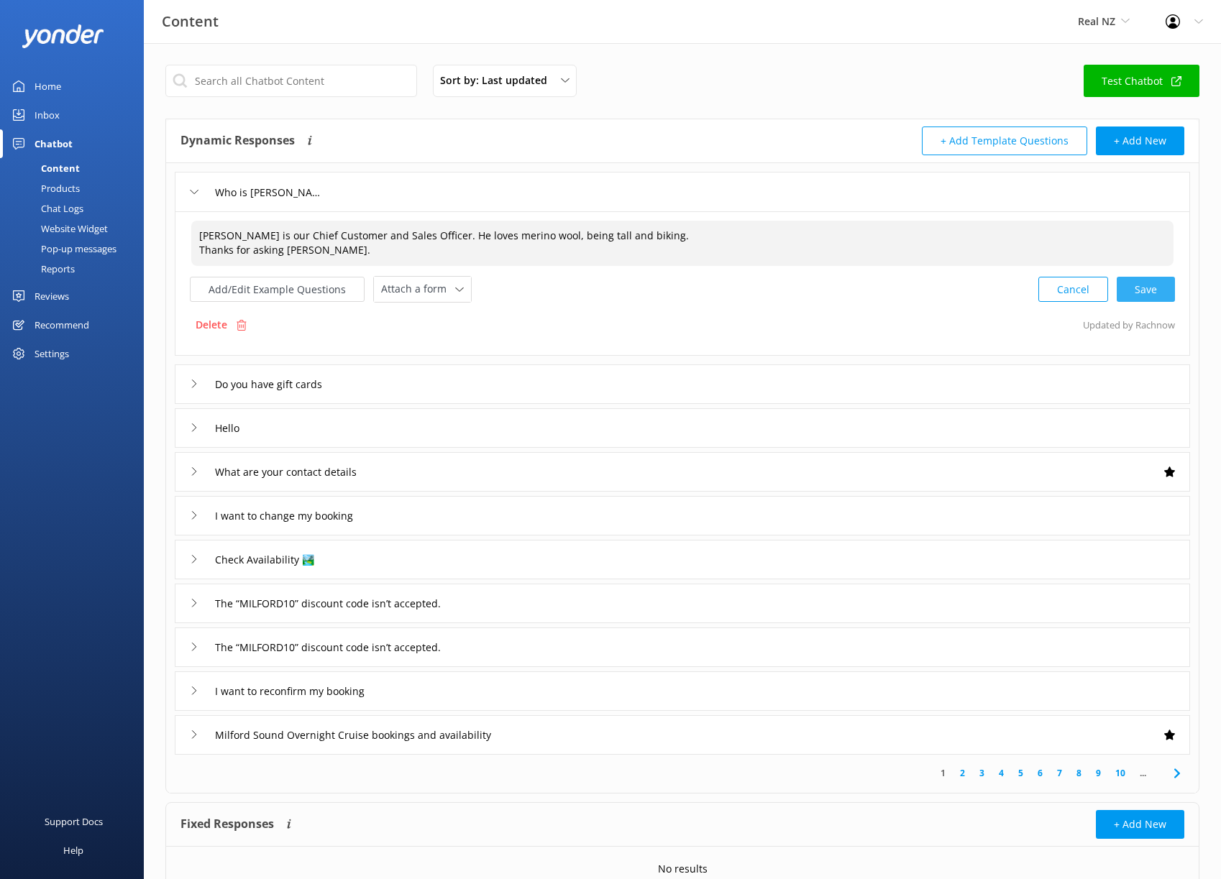
click at [1149, 297] on div "Cancel Save" at bounding box center [1106, 289] width 137 height 27
click at [565, 247] on textarea "Scott is our Chief Customer and Sales Officer. He loves merino wool, being tall…" at bounding box center [681, 242] width 983 height 45
click at [638, 230] on textarea "Scott is our Chief Customer and Sales Officer. He loves merino wool, being tall…" at bounding box center [681, 242] width 983 height 45
drag, startPoint x: 625, startPoint y: 237, endPoint x: 418, endPoint y: 231, distance: 207.8
click at [418, 231] on textarea "Scott is our Chief Customer and Sales Officer. He loves merino wool, being tall…" at bounding box center [681, 242] width 983 height 45
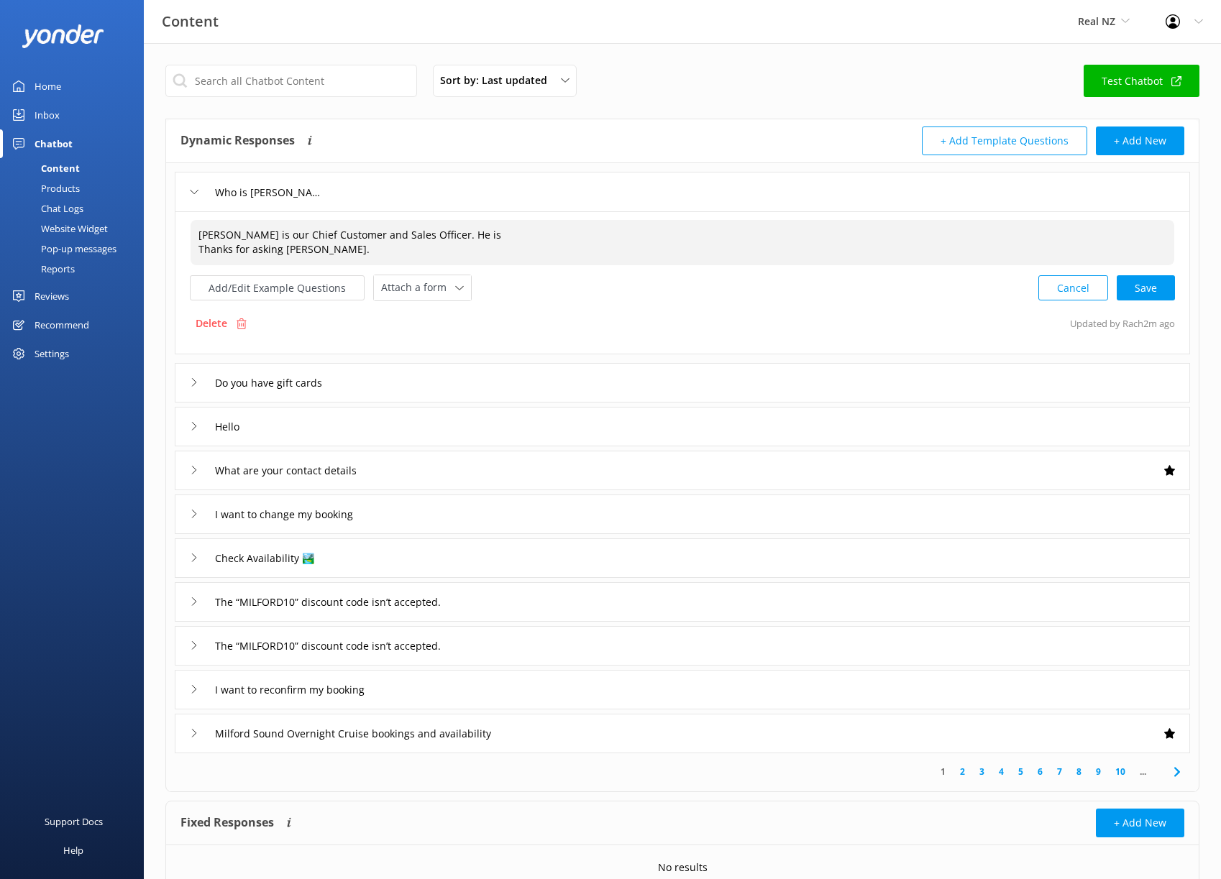
click at [444, 252] on textarea "Scott is our Chief Customer and Sales Officer. He is Thanks for asking Fliss." at bounding box center [681, 242] width 983 height 45
drag, startPoint x: 326, startPoint y: 254, endPoint x: 412, endPoint y: 237, distance: 88.0
click at [412, 237] on textarea "Scott is our Chief Customer and Sales Officer. He is Thanks for asking Fliss." at bounding box center [681, 242] width 983 height 45
click at [444, 236] on textarea "Scott is our Chief Customer and Sales Officer. He is Thanks for asking Fliss." at bounding box center [681, 242] width 983 height 45
paste textarea "delivering memorable, sustainable tourism experiences"
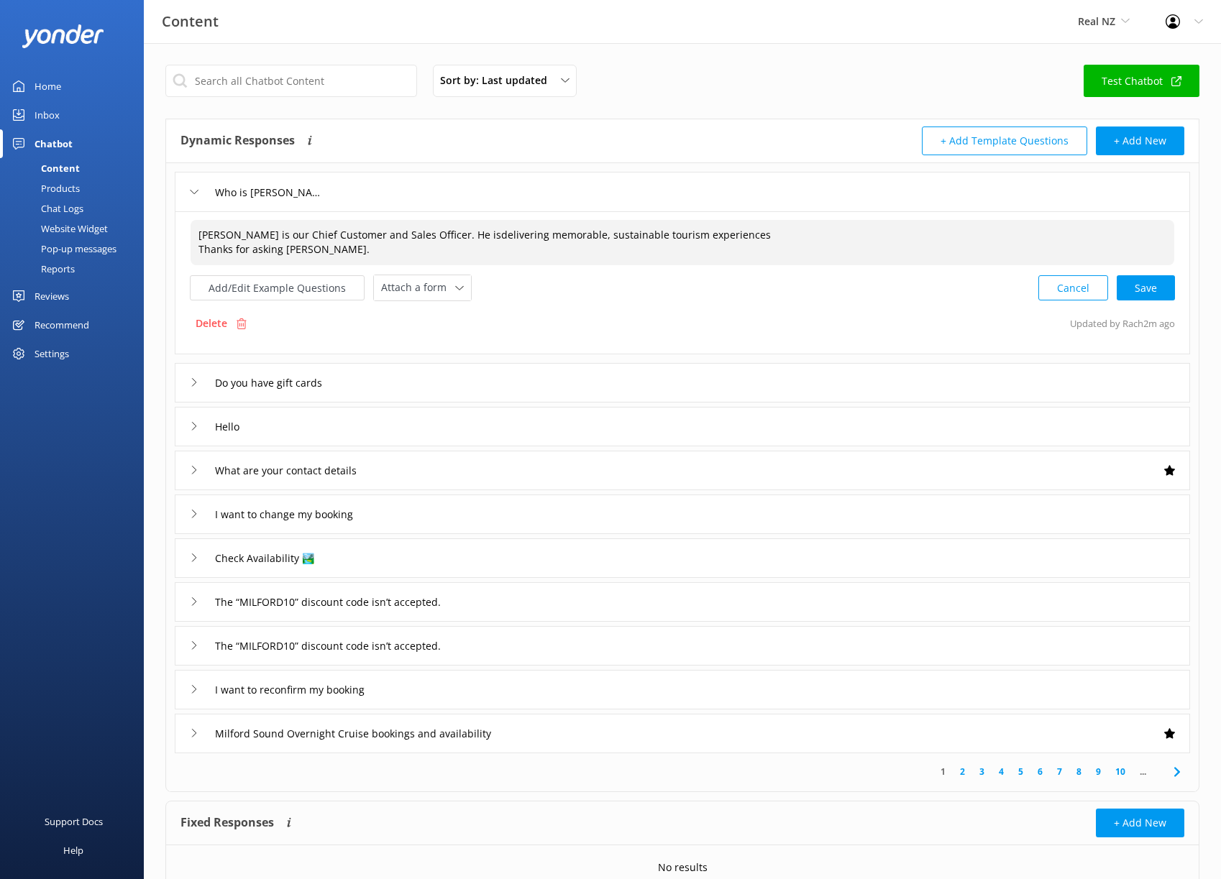
click at [439, 234] on textarea "Scott is our Chief Customer and Sales Officer. He isdelivering memorable, susta…" at bounding box center [681, 242] width 983 height 45
click at [793, 235] on textarea "Scott is our Chief Customer and Sales Officer. He is passionate about deliverin…" at bounding box center [681, 242] width 983 height 45
click at [1152, 287] on div "Cancel Save" at bounding box center [1106, 288] width 137 height 27
type textarea "Scott is our Chief Customer and Sales Officer. He is passionate about deliverin…"
click at [198, 191] on div "Who is [PERSON_NAME]" at bounding box center [253, 192] width 127 height 24
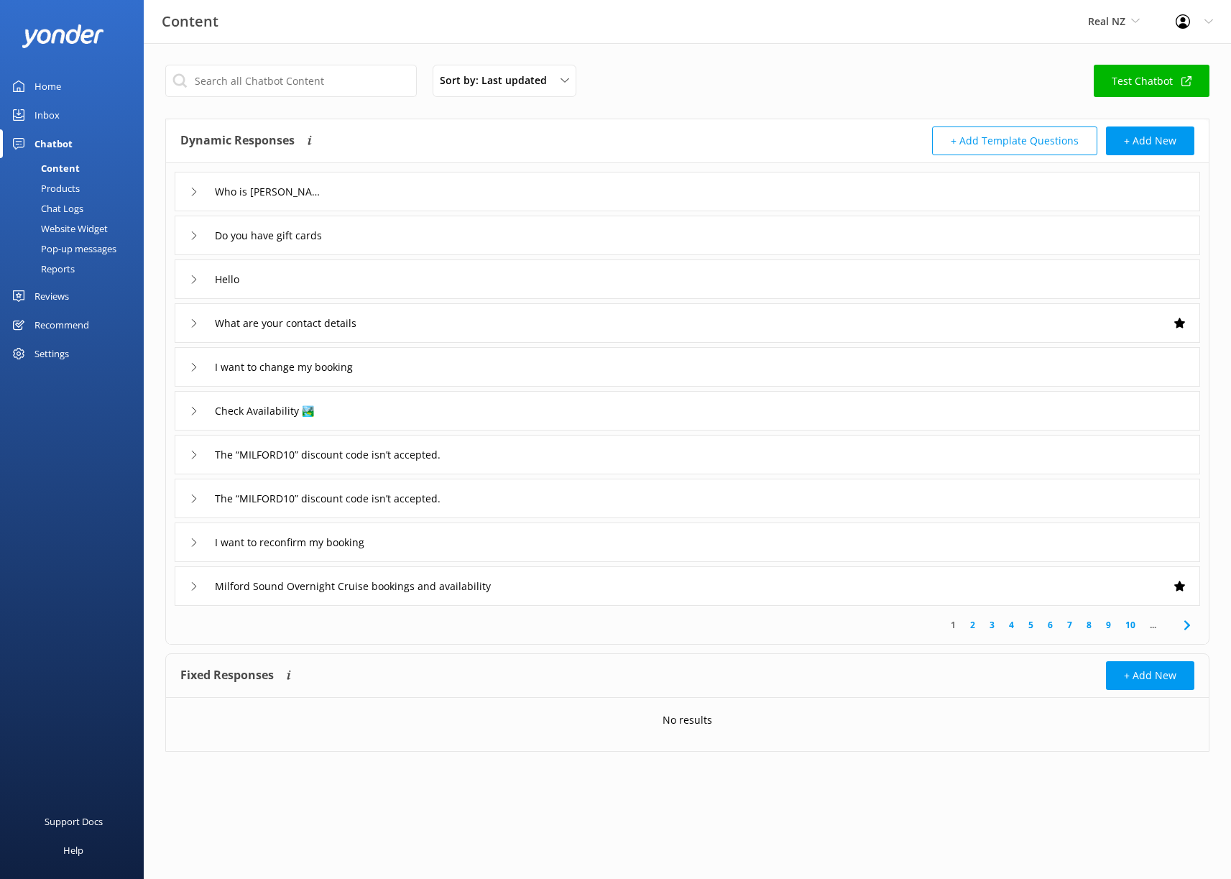
click at [191, 191] on icon at bounding box center [194, 192] width 9 height 9
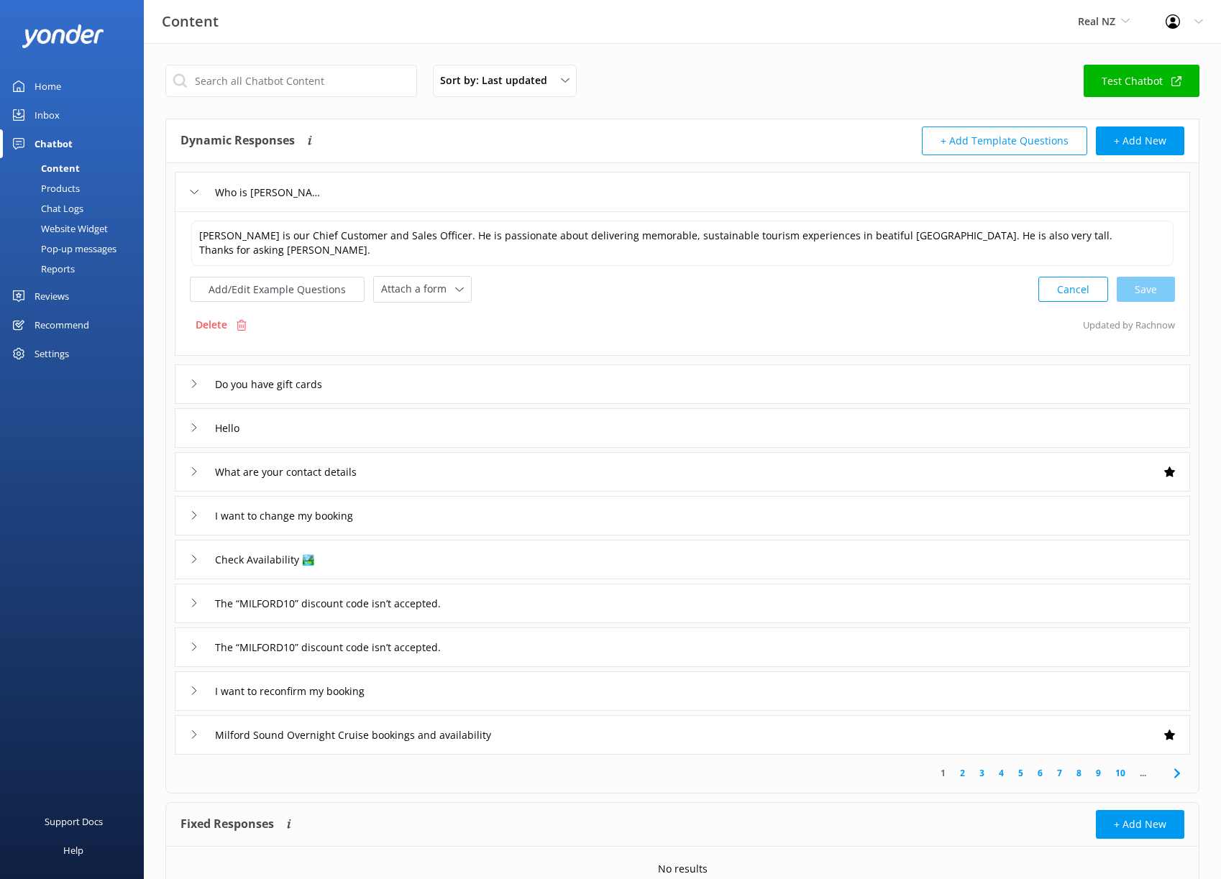
click at [1157, 286] on div "Cancel Save" at bounding box center [1106, 289] width 137 height 27
click at [1127, 149] on button "+ Add New" at bounding box center [1140, 141] width 88 height 29
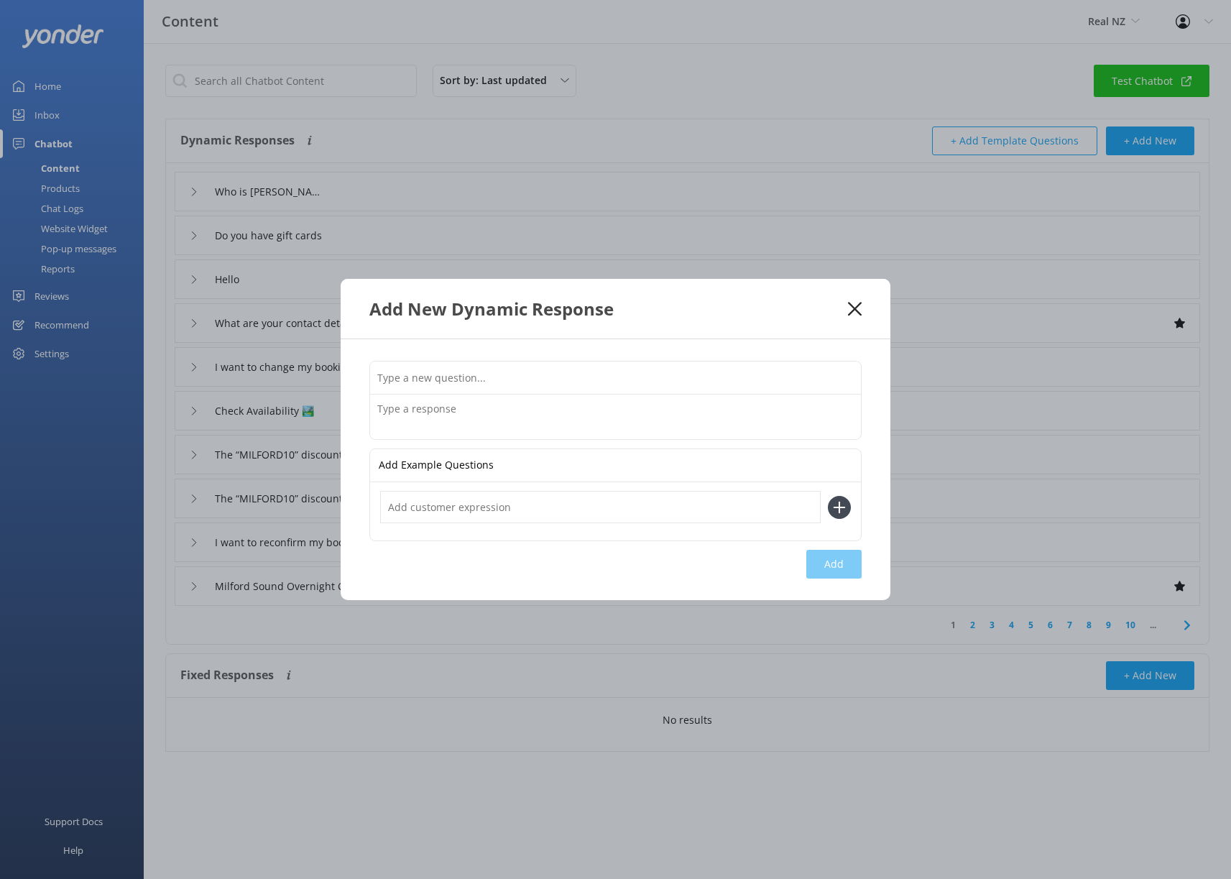
click at [431, 386] on input "text" at bounding box center [615, 378] width 491 height 32
type input "Who is Felicity McLachlan"
click at [428, 408] on textarea at bounding box center [615, 417] width 491 height 45
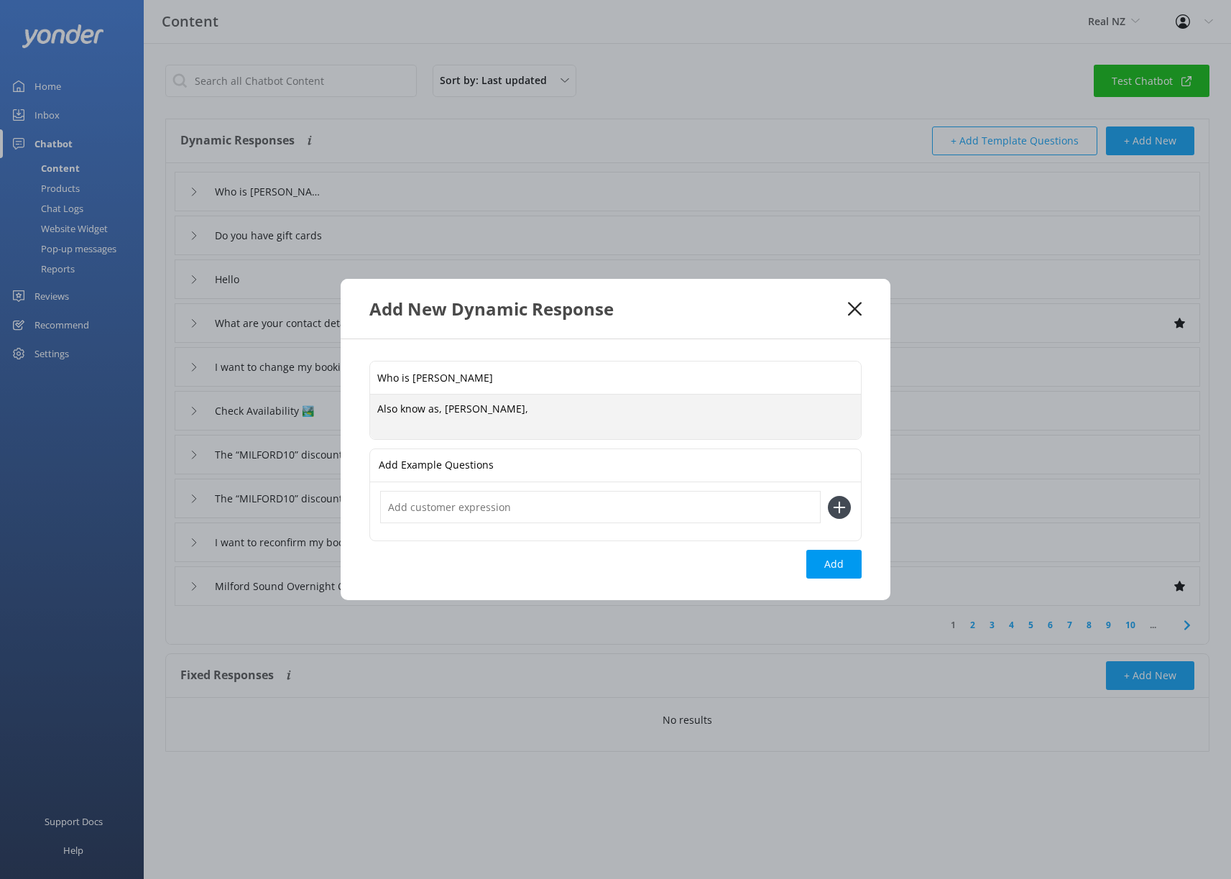
drag, startPoint x: 483, startPoint y: 408, endPoint x: 316, endPoint y: 408, distance: 167.5
click at [316, 408] on div "Add New Dynamic Response Who is Felicity McLachlan Also know as, Fliss, Also kn…" at bounding box center [615, 439] width 1231 height 879
click at [669, 409] on textarea "Felicity, more commanly known as Fliss, is our amazing CFO. A skier and passion…" at bounding box center [615, 416] width 491 height 45
click at [461, 424] on textarea "Felicity, more commanly known as Fliss, is our amazing CFO. Fliss is a skier an…" at bounding box center [615, 416] width 491 height 45
type textarea "Felicity, more commanly known as Fliss, is our amazing CFO. Fliss is a skier an…"
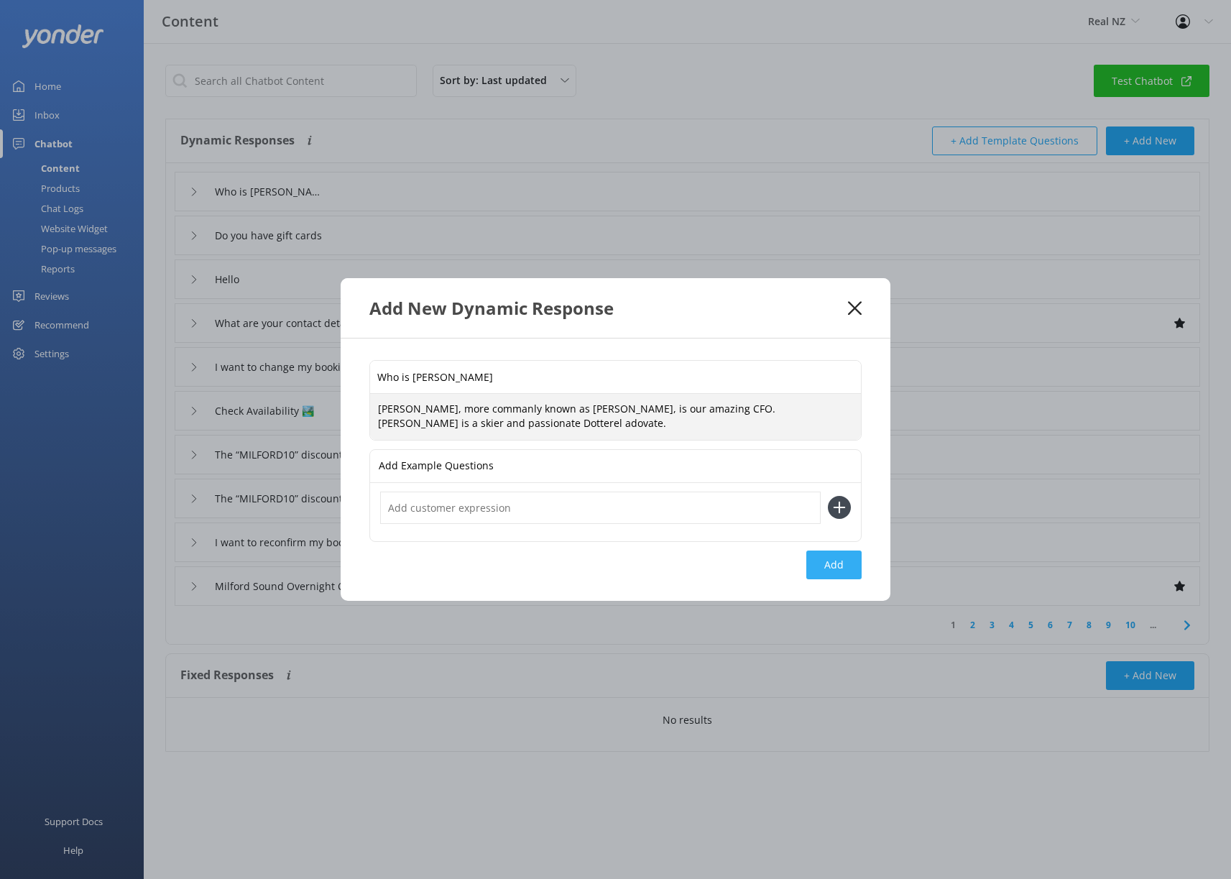
click at [851, 564] on button "Add" at bounding box center [834, 565] width 55 height 29
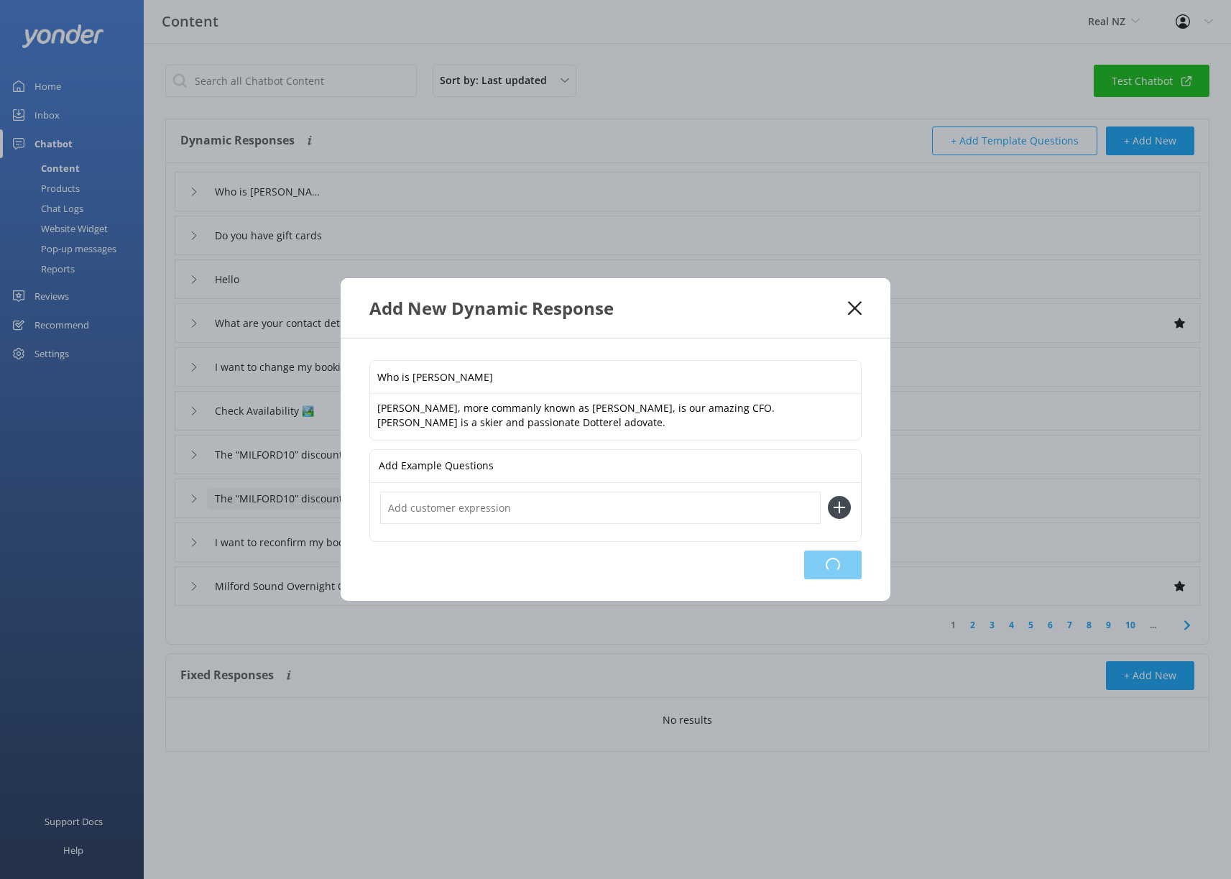
type input "Who is Felicity McLachlan"
type input "Who is [PERSON_NAME]"
type input "Do you have gift cards"
type input "Hello"
type input "What are your contact details"
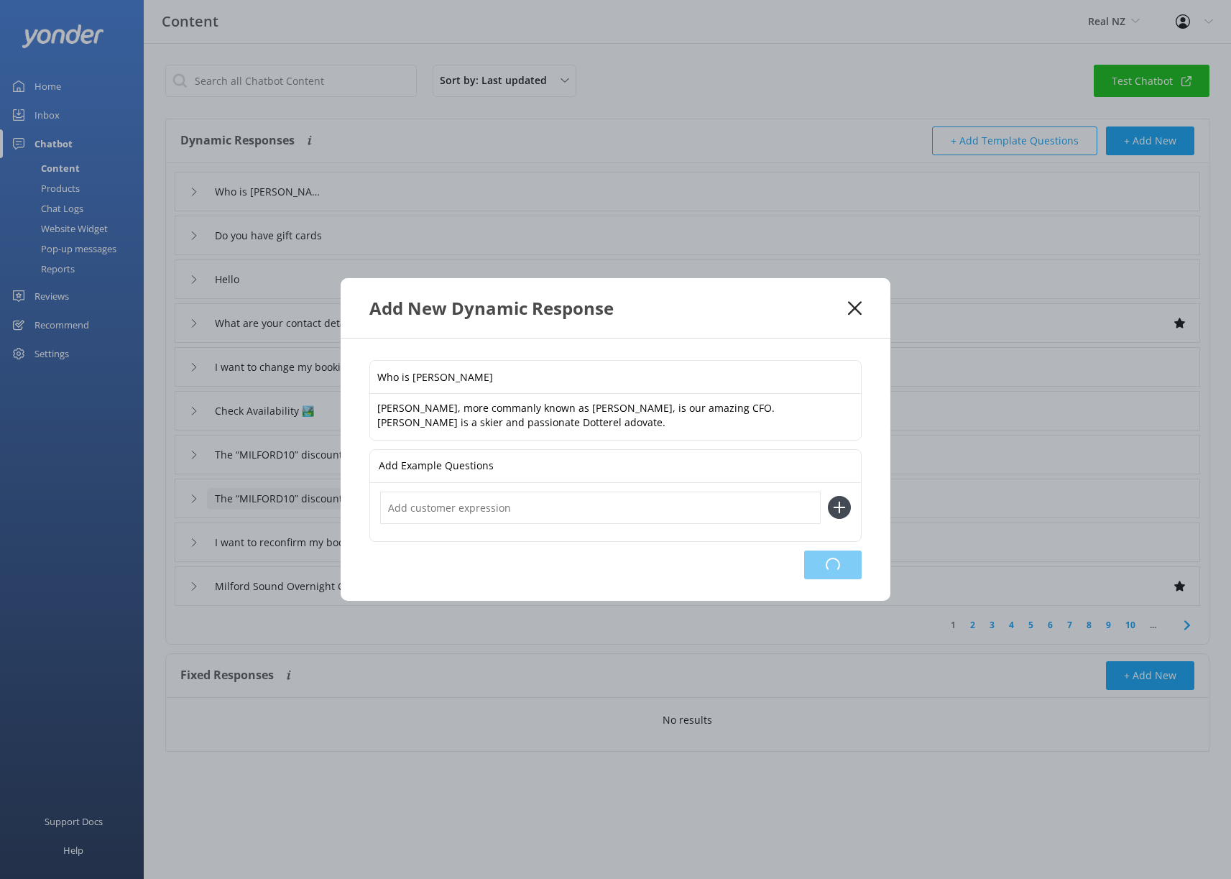
type input "I want to change my booking"
type input "Check Availability 🏞️"
type input "The “MILFORD10” discount code isn’t accepted."
type input "I want to reconfirm my booking"
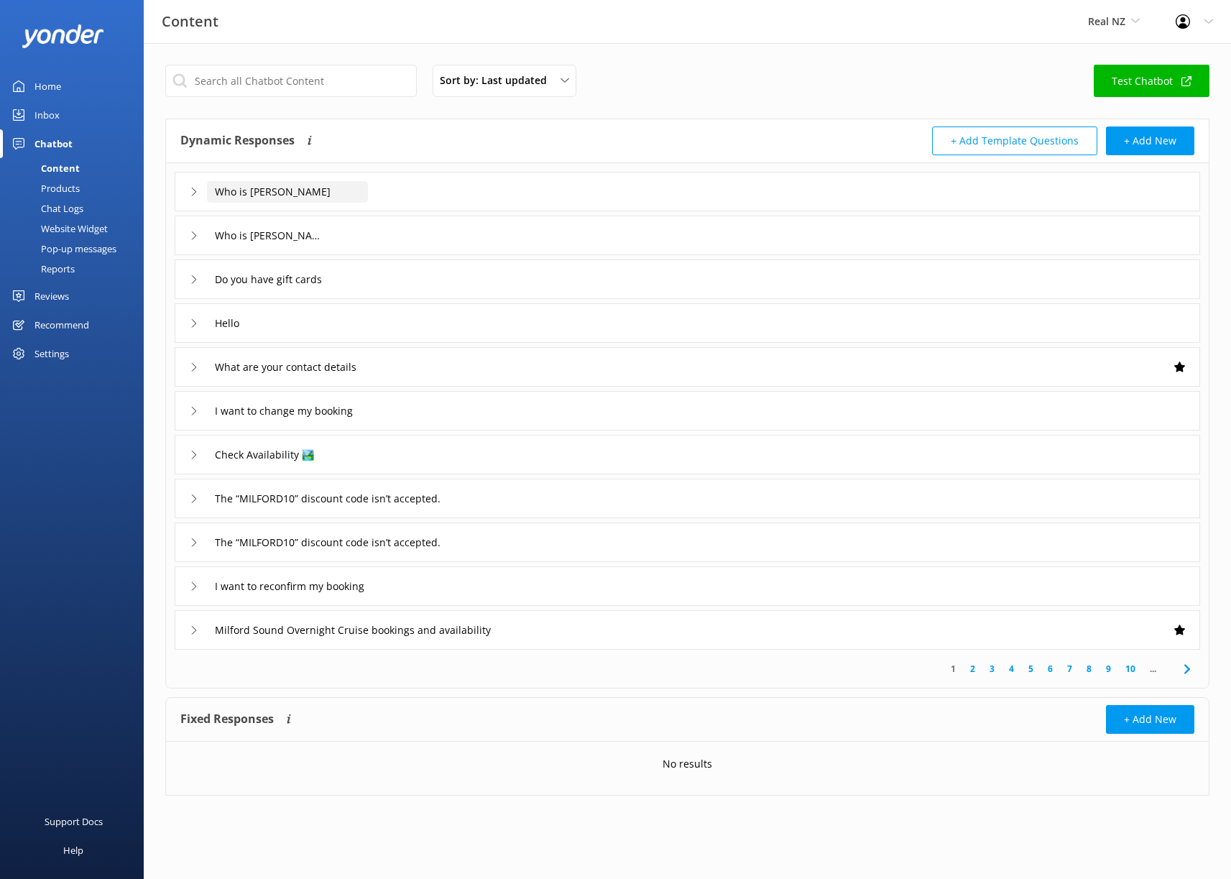
click at [337, 194] on input "Who is Felicity McLachlan" at bounding box center [287, 192] width 161 height 22
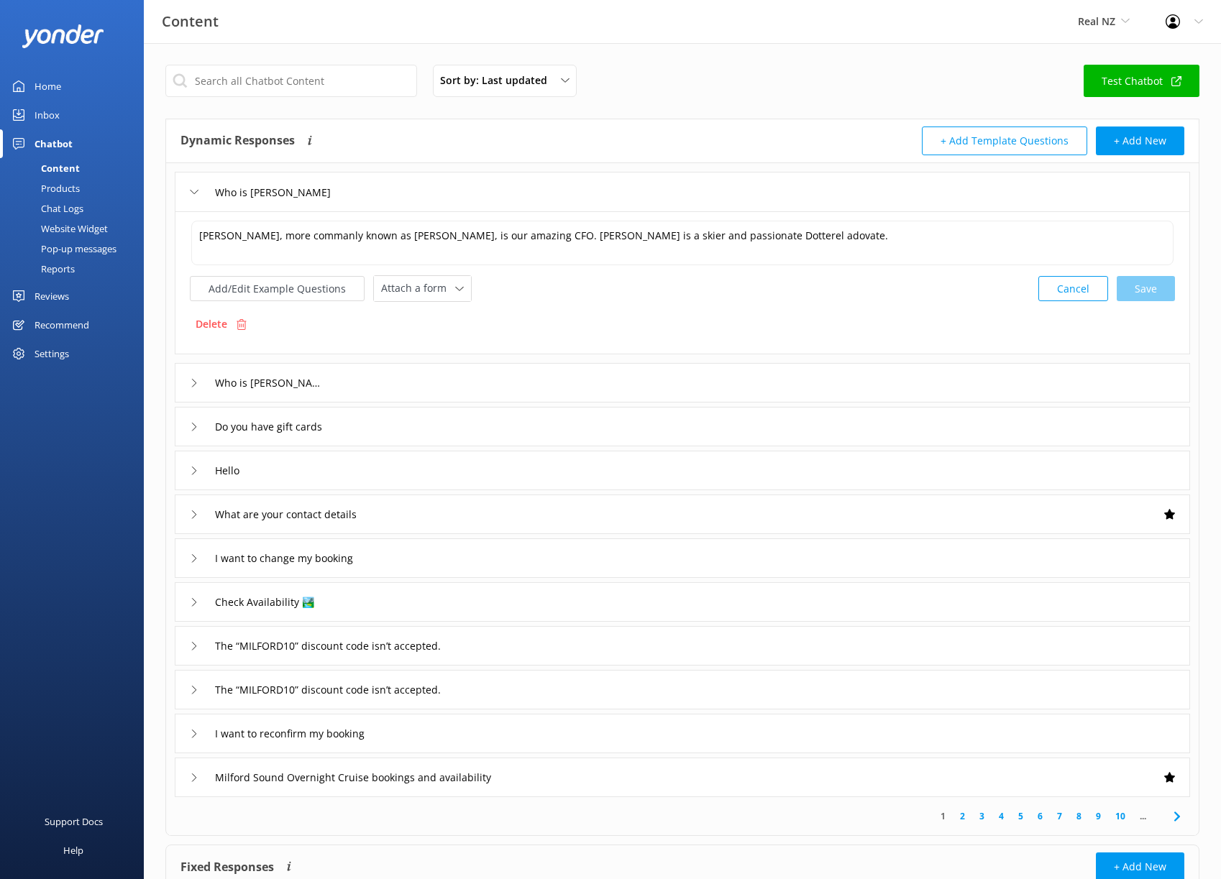
click at [191, 193] on icon at bounding box center [194, 192] width 9 height 9
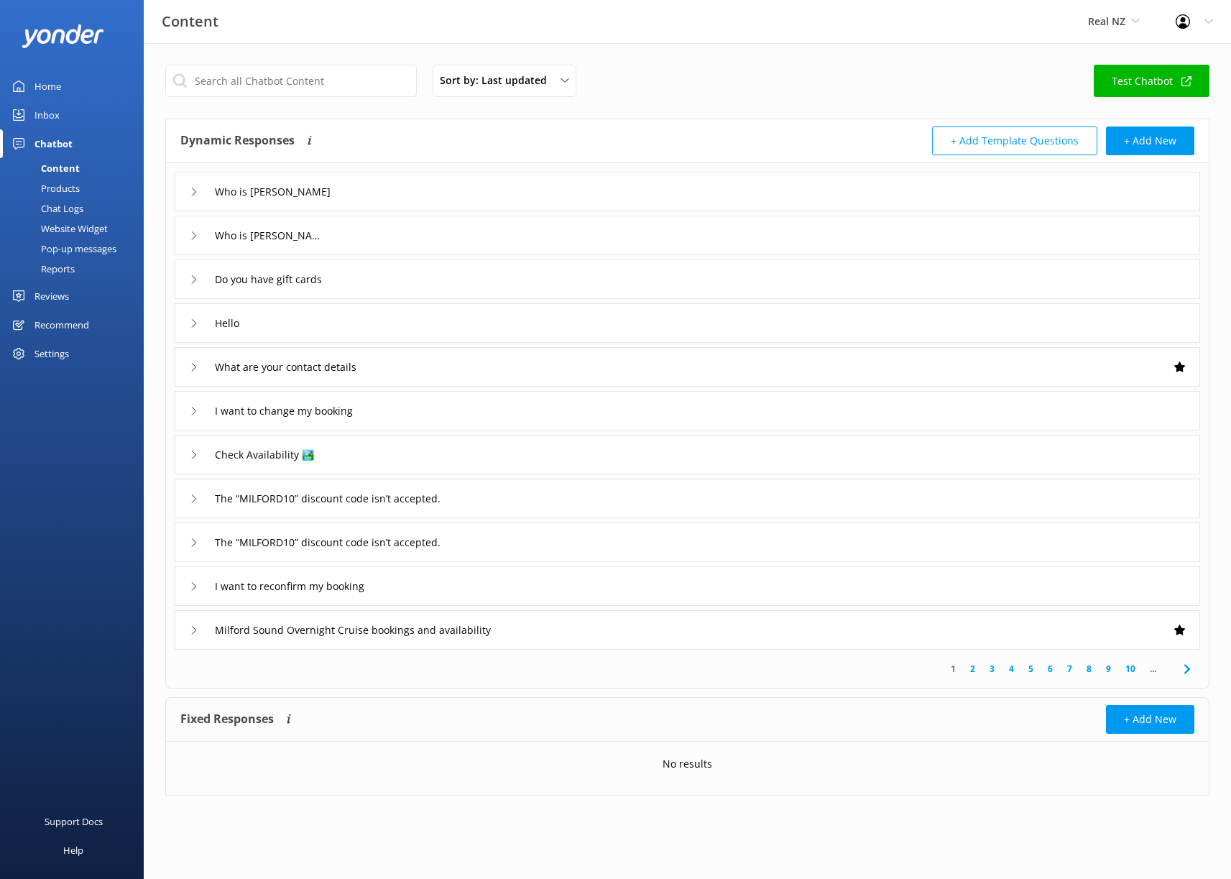
click at [192, 241] on div "Who is [PERSON_NAME]" at bounding box center [253, 236] width 127 height 24
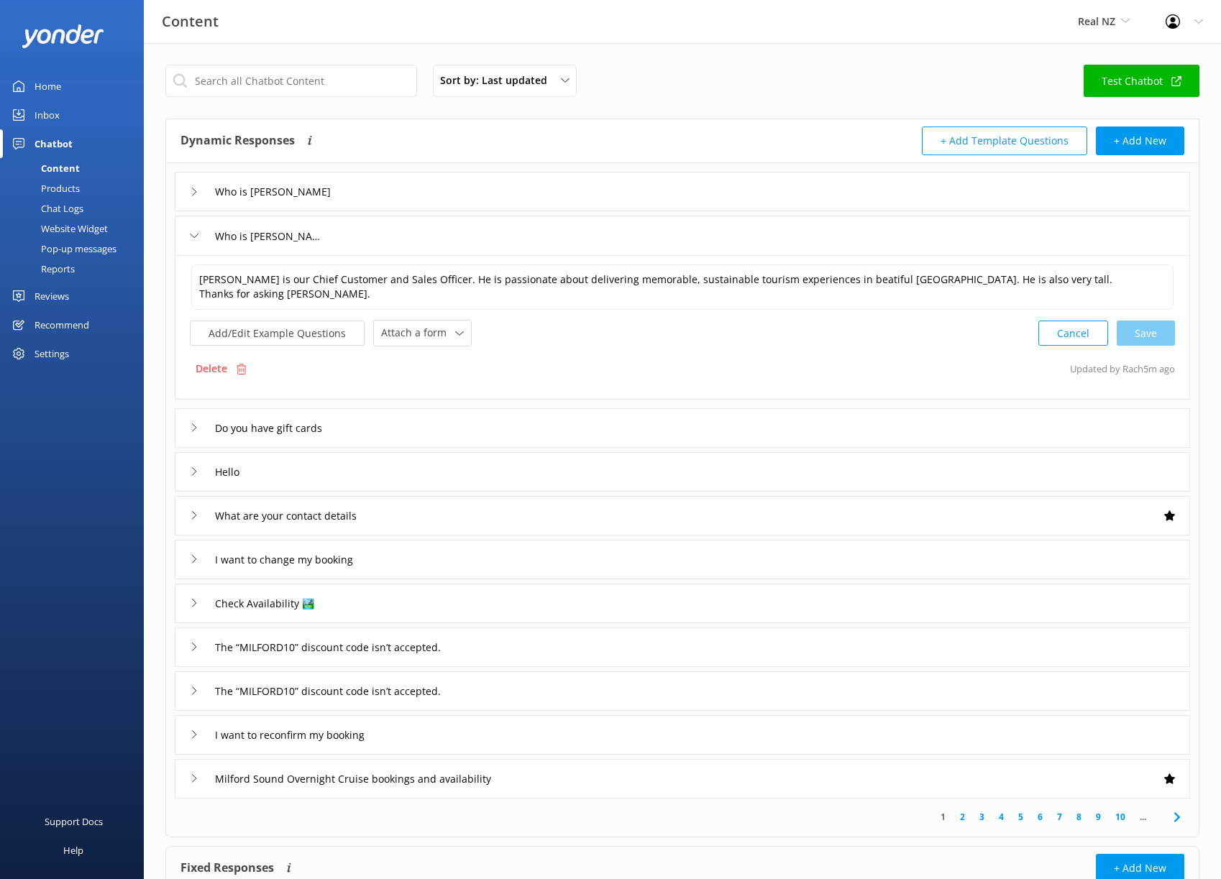
click at [193, 197] on div "Who is Felicity McLachlan" at bounding box center [270, 192] width 161 height 24
